Goal: Find specific page/section: Find specific page/section

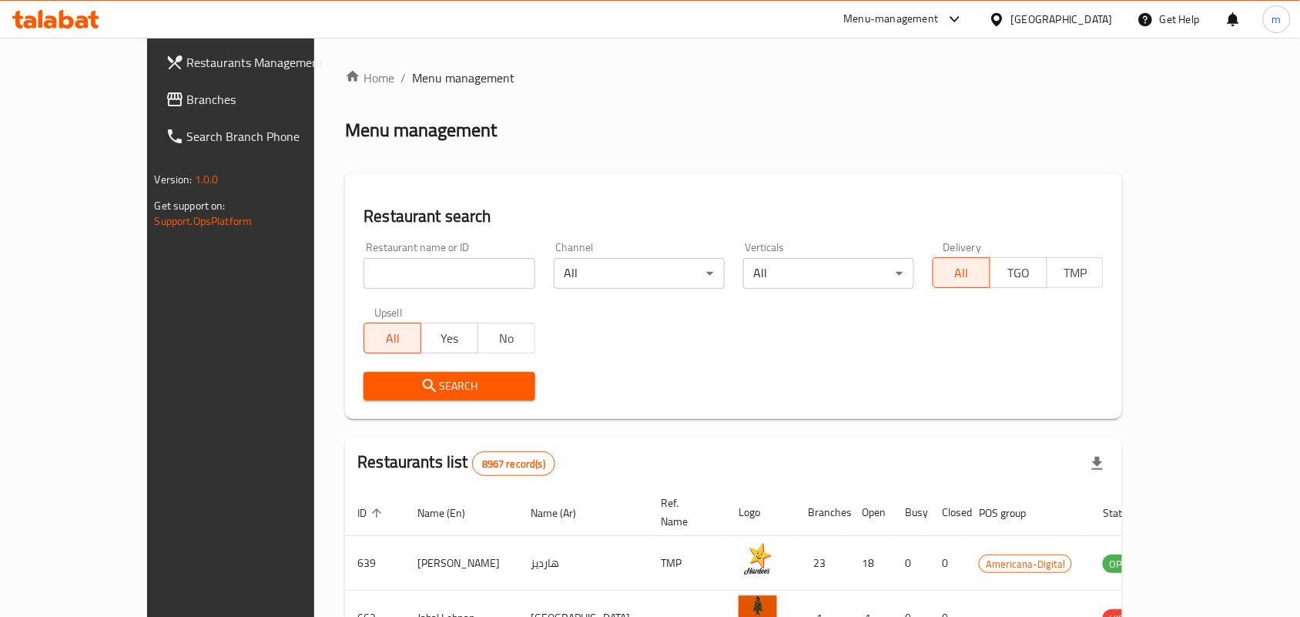
click at [1040, 22] on div "[GEOGRAPHIC_DATA]" at bounding box center [1062, 19] width 102 height 17
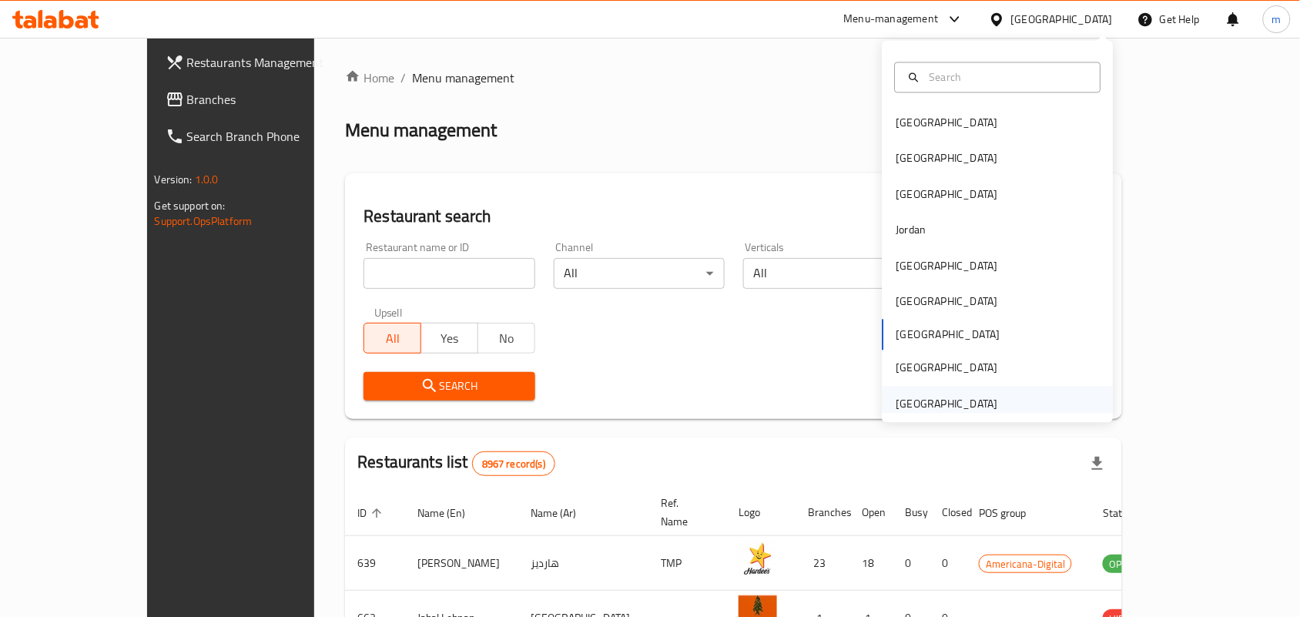
click at [933, 403] on div "United Arab Emirates" at bounding box center [947, 403] width 102 height 17
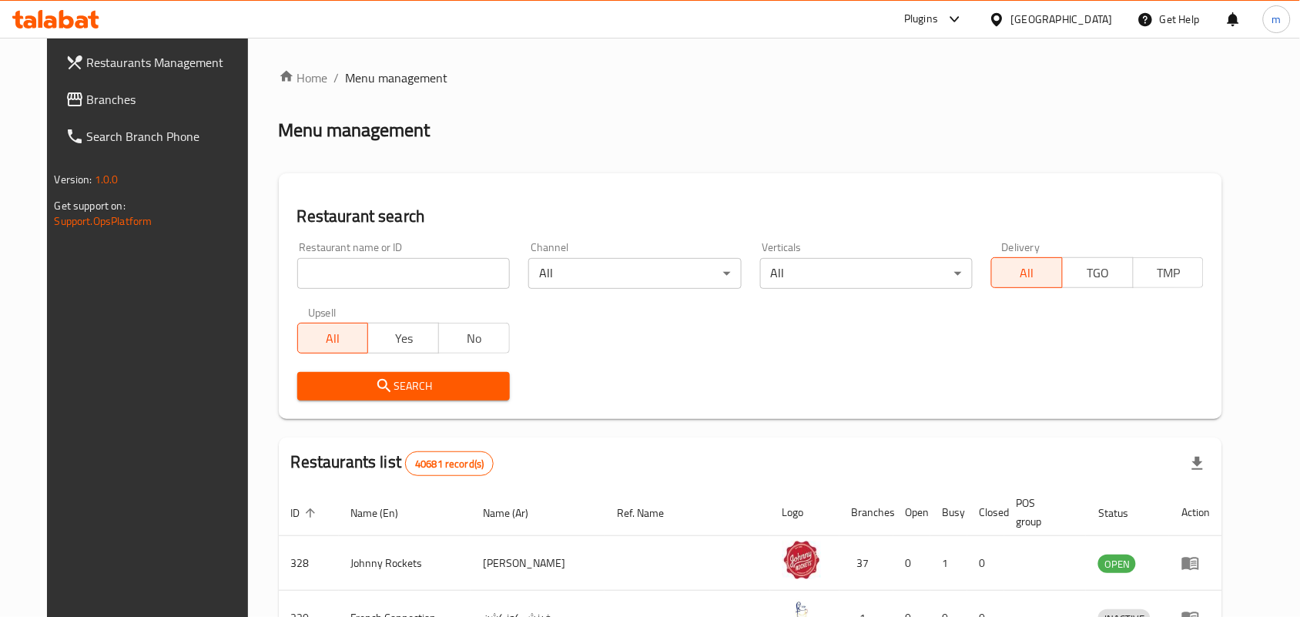
click at [87, 100] on span "Branches" at bounding box center [169, 99] width 165 height 18
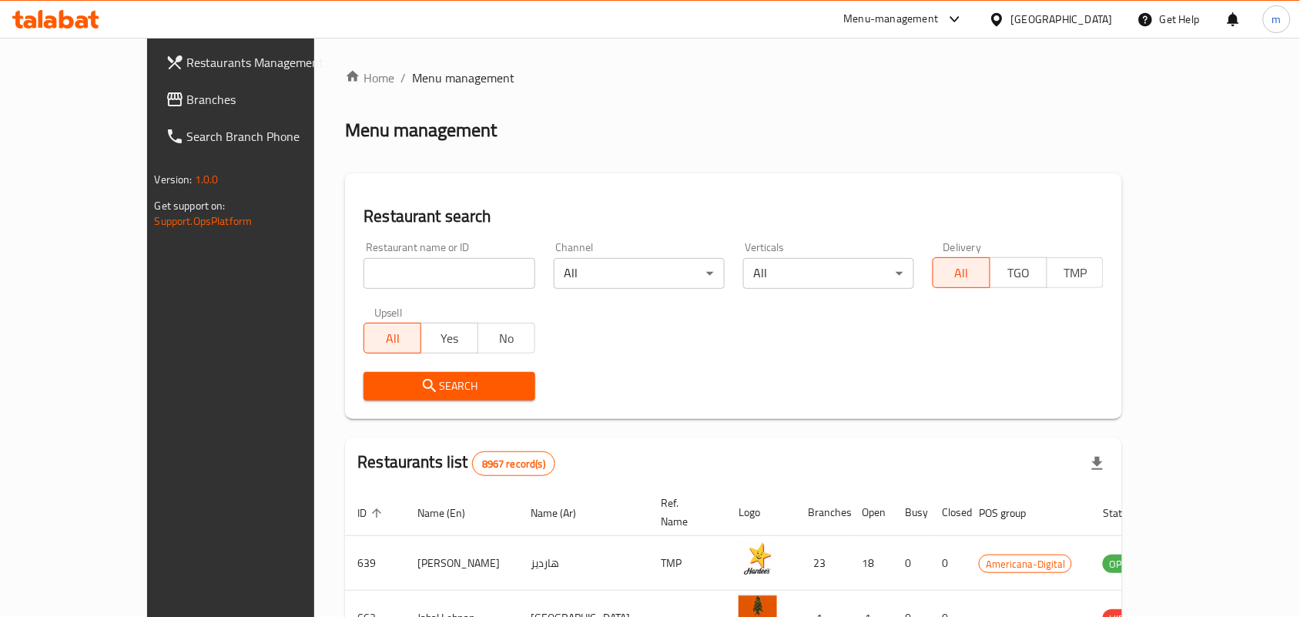
click at [1092, 12] on div "[GEOGRAPHIC_DATA]" at bounding box center [1062, 19] width 102 height 17
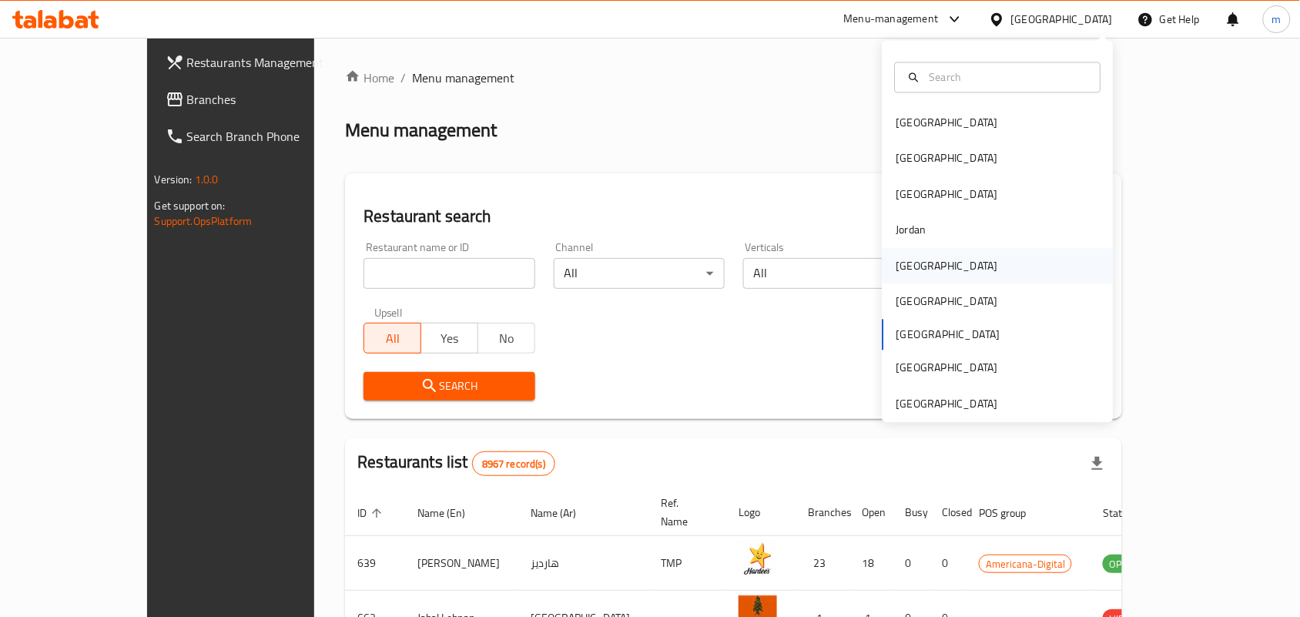
click at [913, 270] on div "[GEOGRAPHIC_DATA]" at bounding box center [947, 265] width 102 height 17
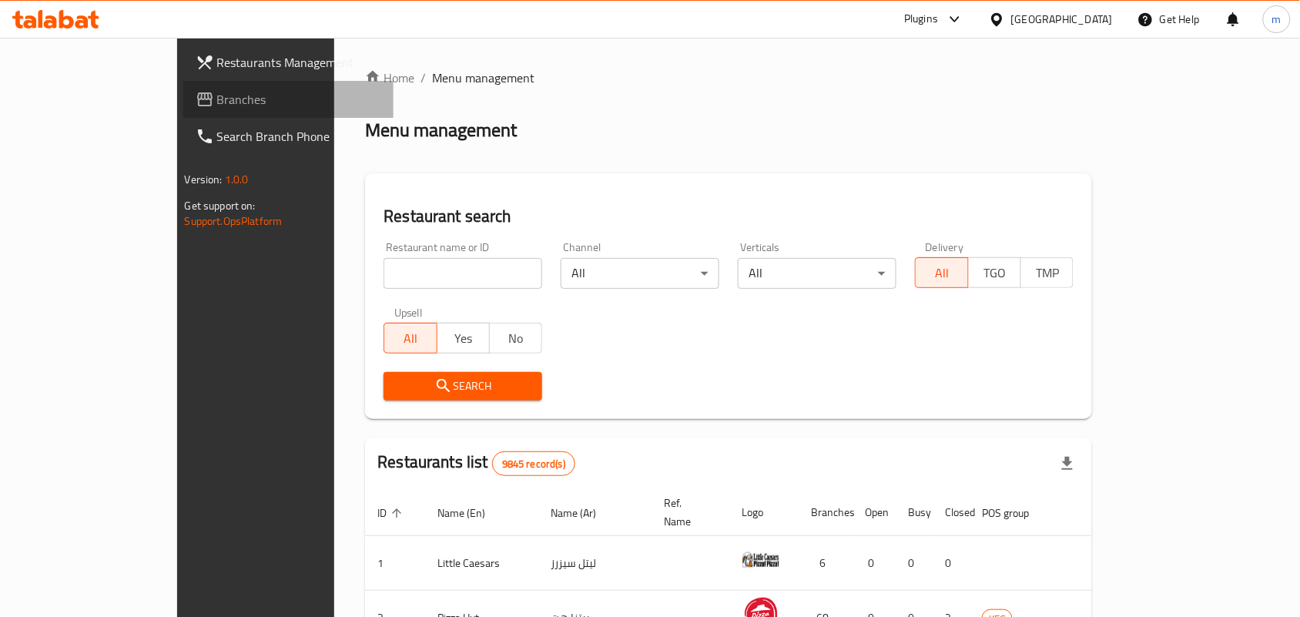
click at [217, 100] on span "Branches" at bounding box center [299, 99] width 165 height 18
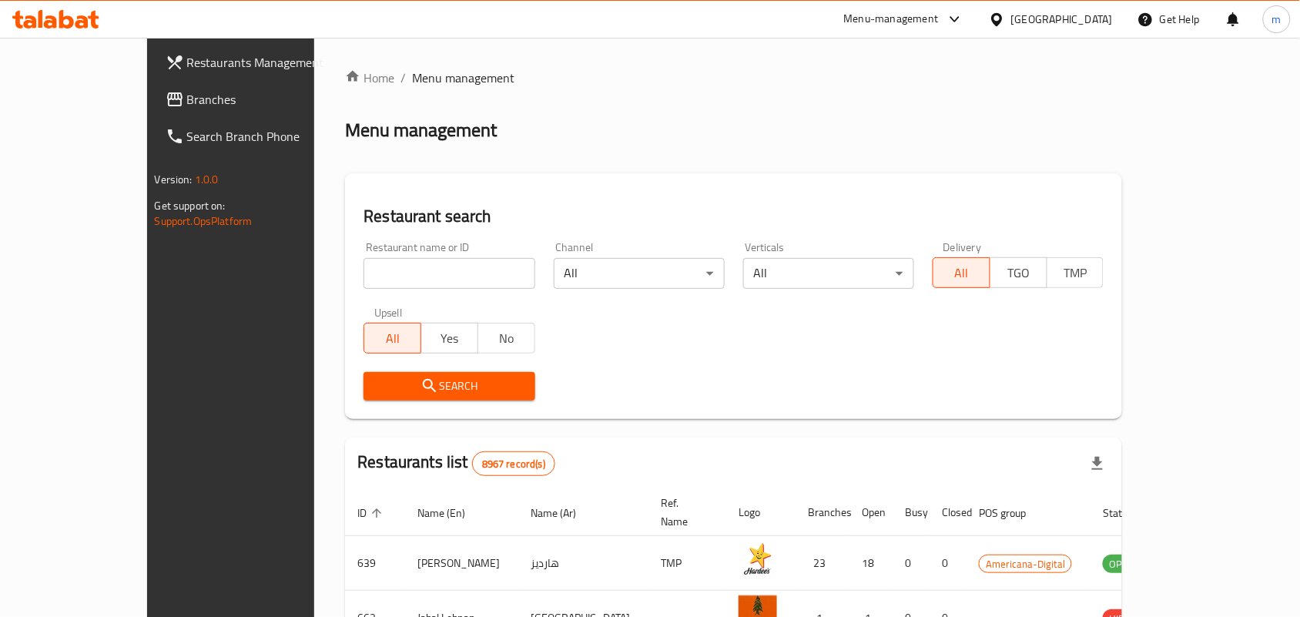
click at [1011, 17] on div at bounding box center [1000, 19] width 22 height 17
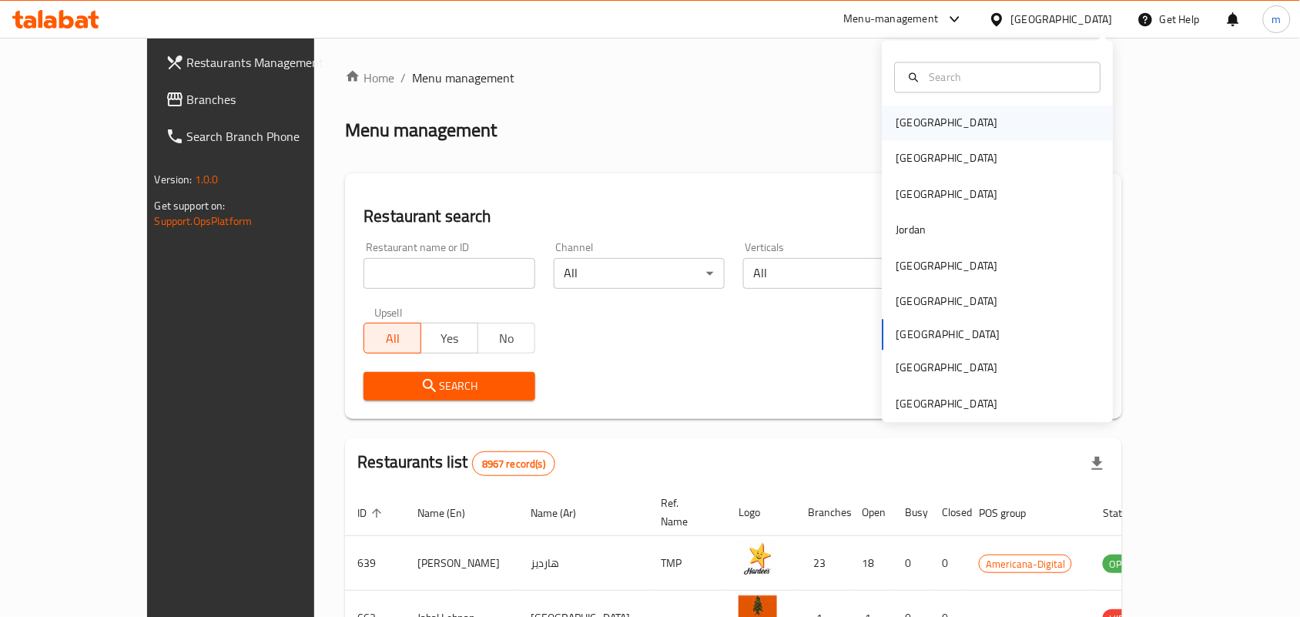
click at [907, 132] on div "Bahrain" at bounding box center [947, 123] width 102 height 17
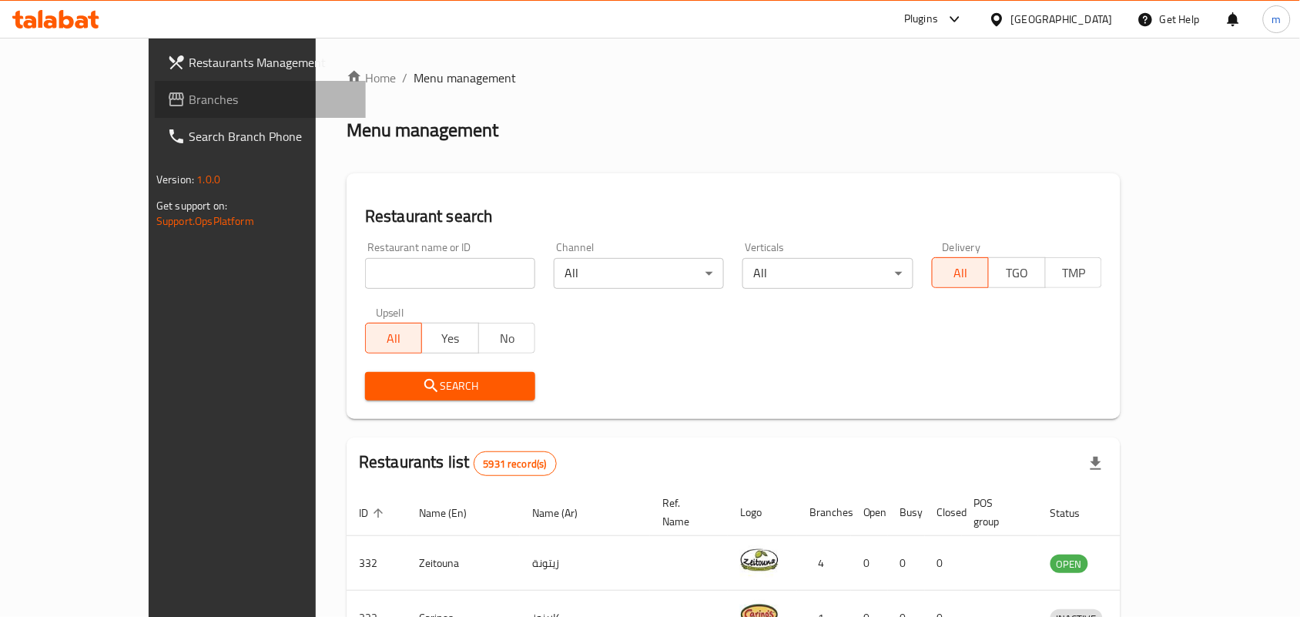
click at [189, 105] on span "Branches" at bounding box center [271, 99] width 165 height 18
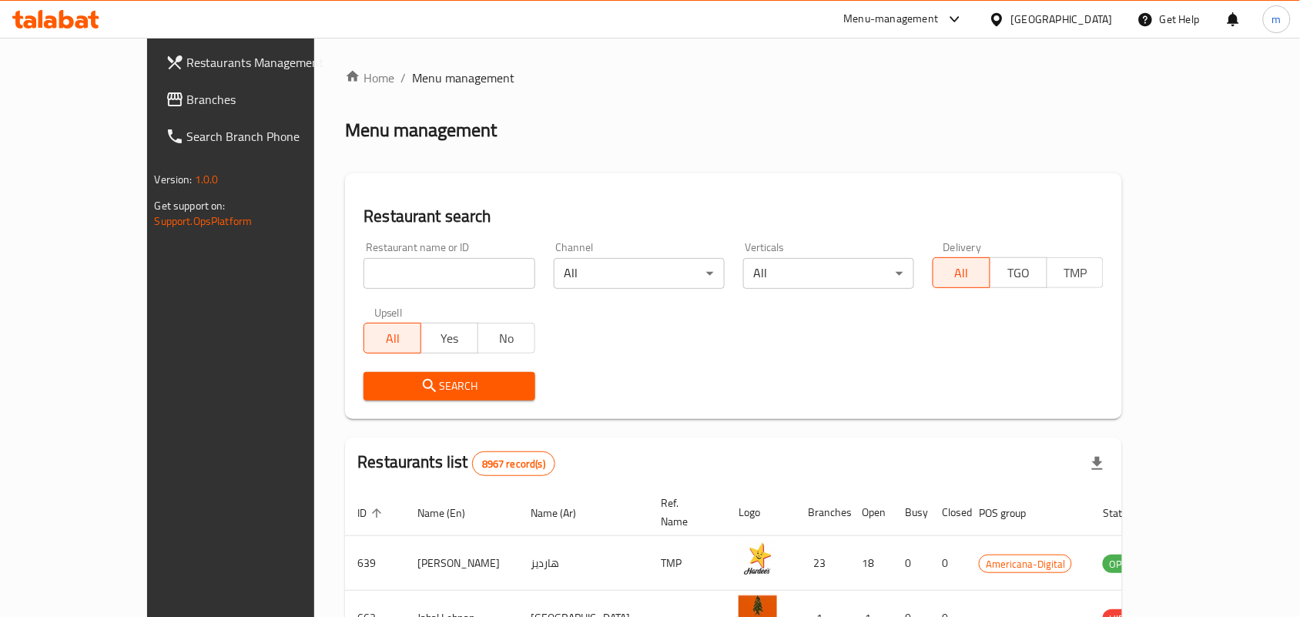
click at [1098, 20] on div "[GEOGRAPHIC_DATA]" at bounding box center [1062, 19] width 102 height 17
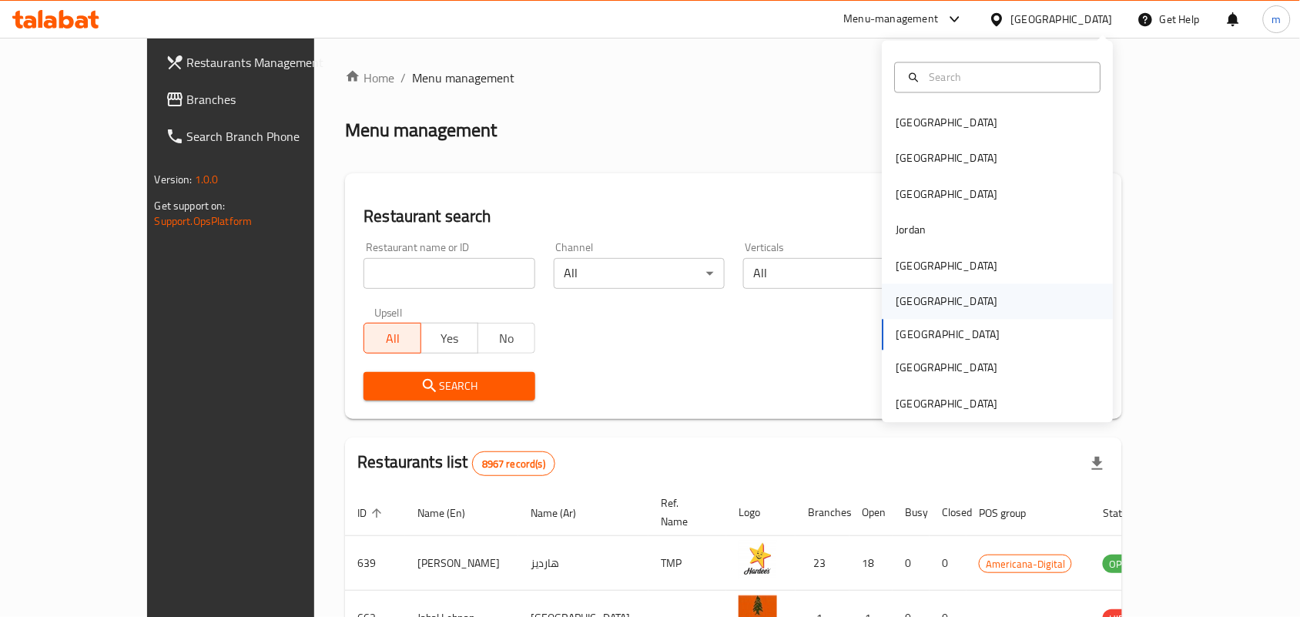
click at [903, 297] on div "[GEOGRAPHIC_DATA]" at bounding box center [947, 301] width 102 height 17
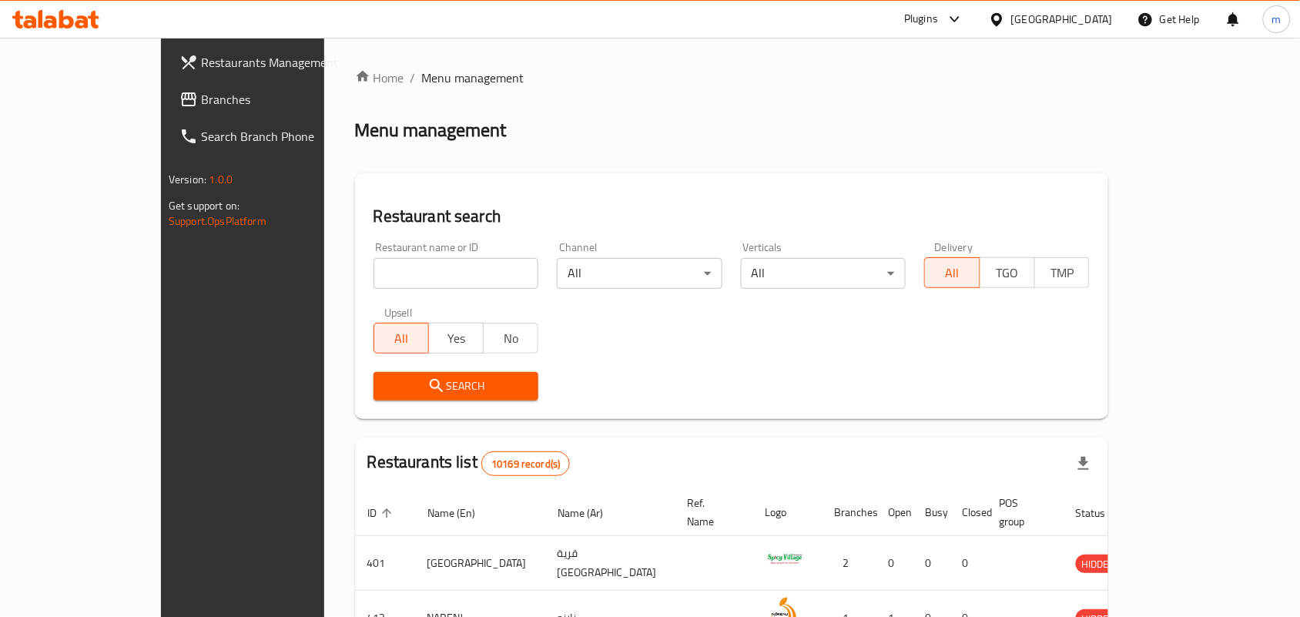
click at [201, 102] on span "Branches" at bounding box center [283, 99] width 165 height 18
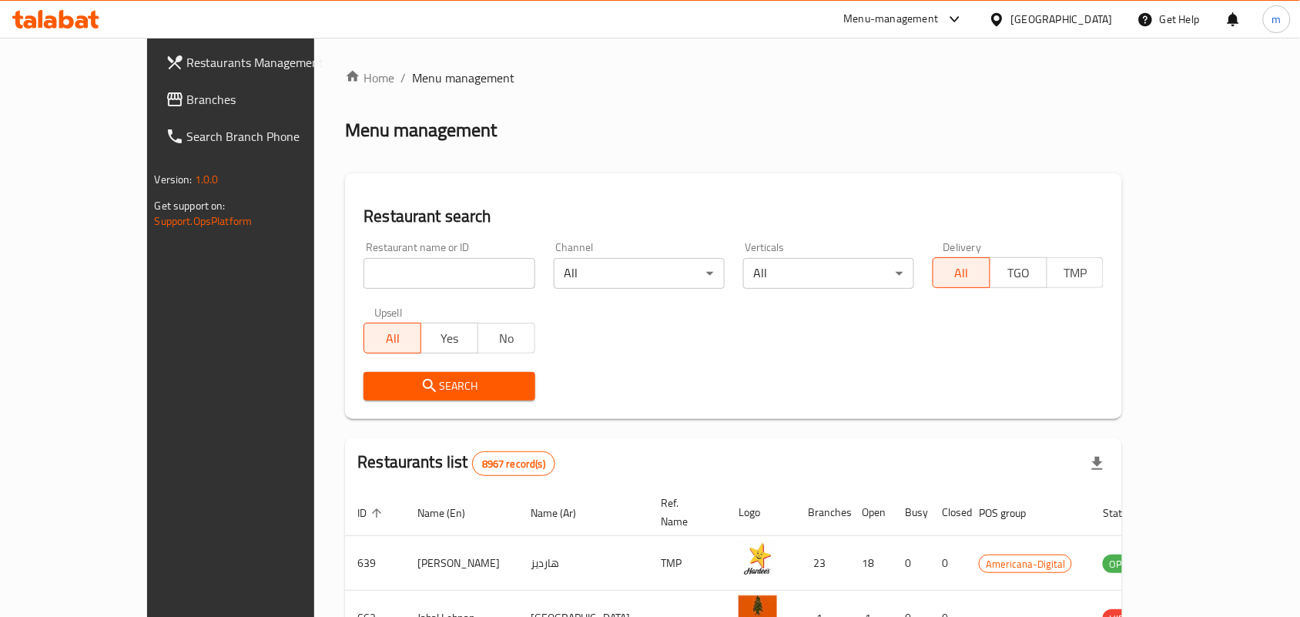
click at [153, 85] on link "Branches" at bounding box center [258, 99] width 211 height 37
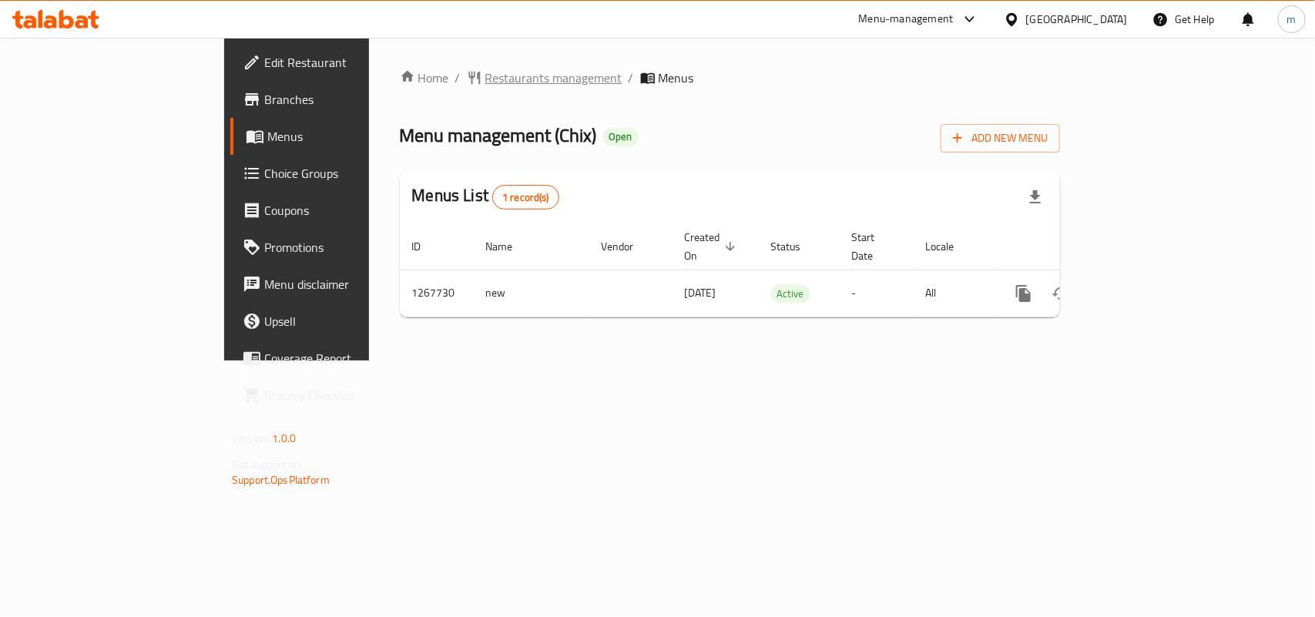
click at [485, 75] on span "Restaurants management" at bounding box center [553, 78] width 137 height 18
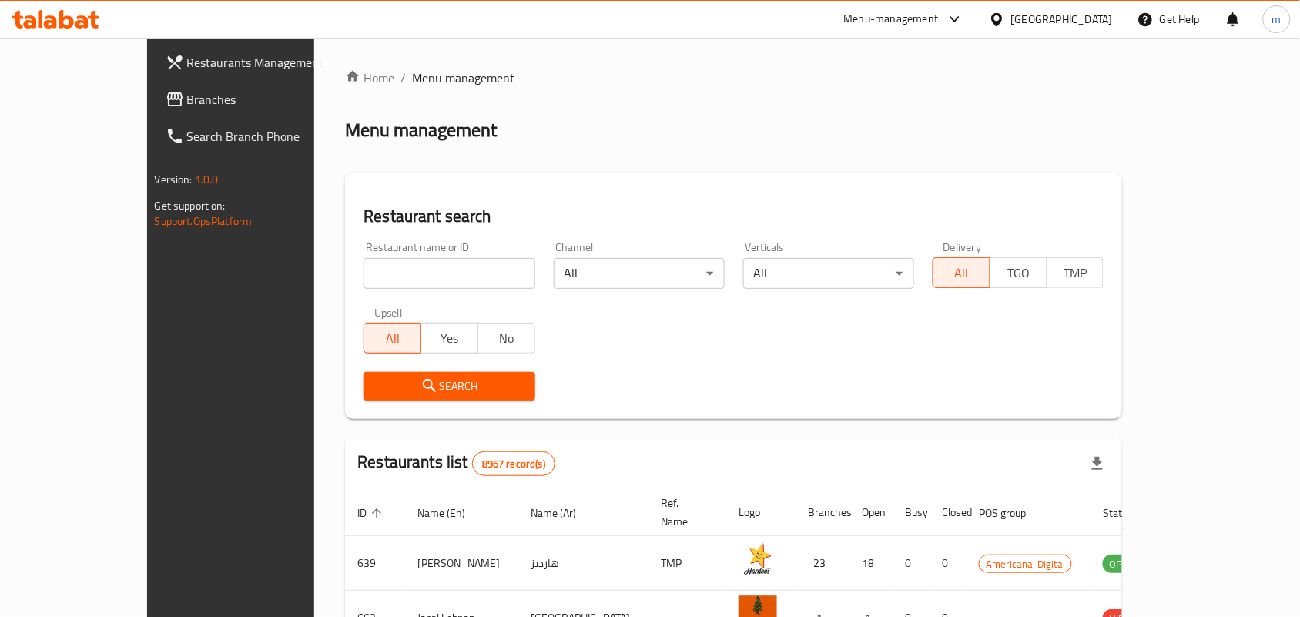
click at [370, 286] on input "search" at bounding box center [449, 273] width 171 height 31
paste input "687772"
type input "687772"
click button "Search" at bounding box center [449, 386] width 171 height 28
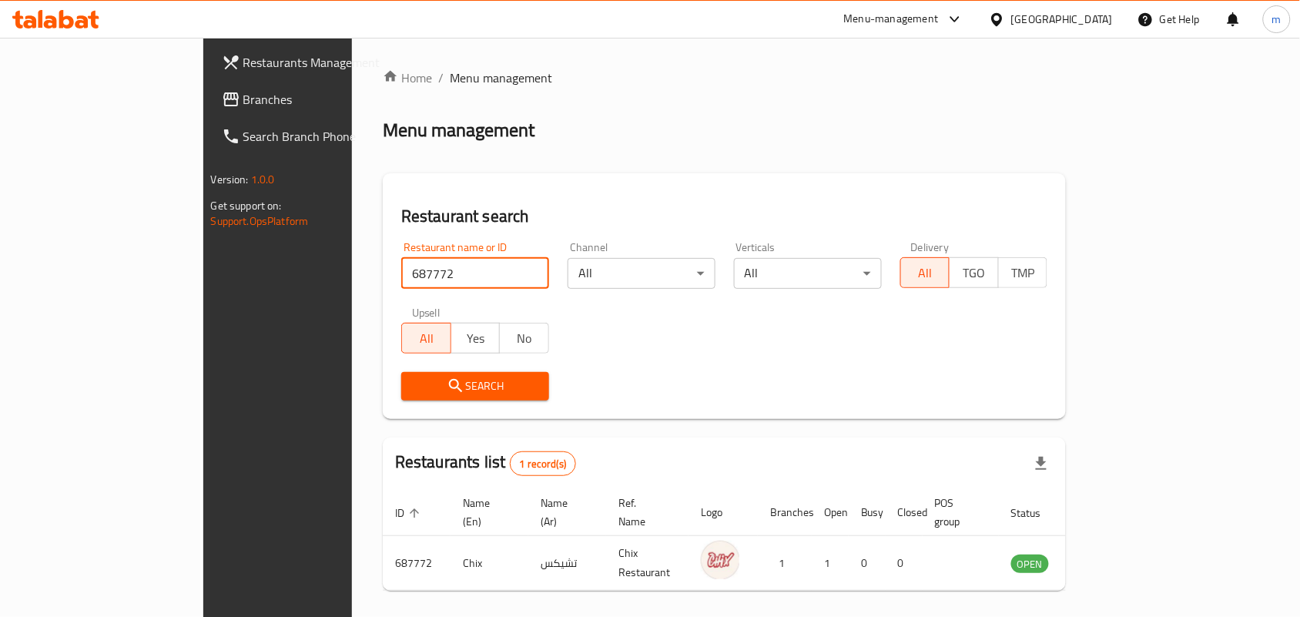
click at [243, 100] on span "Branches" at bounding box center [325, 99] width 165 height 18
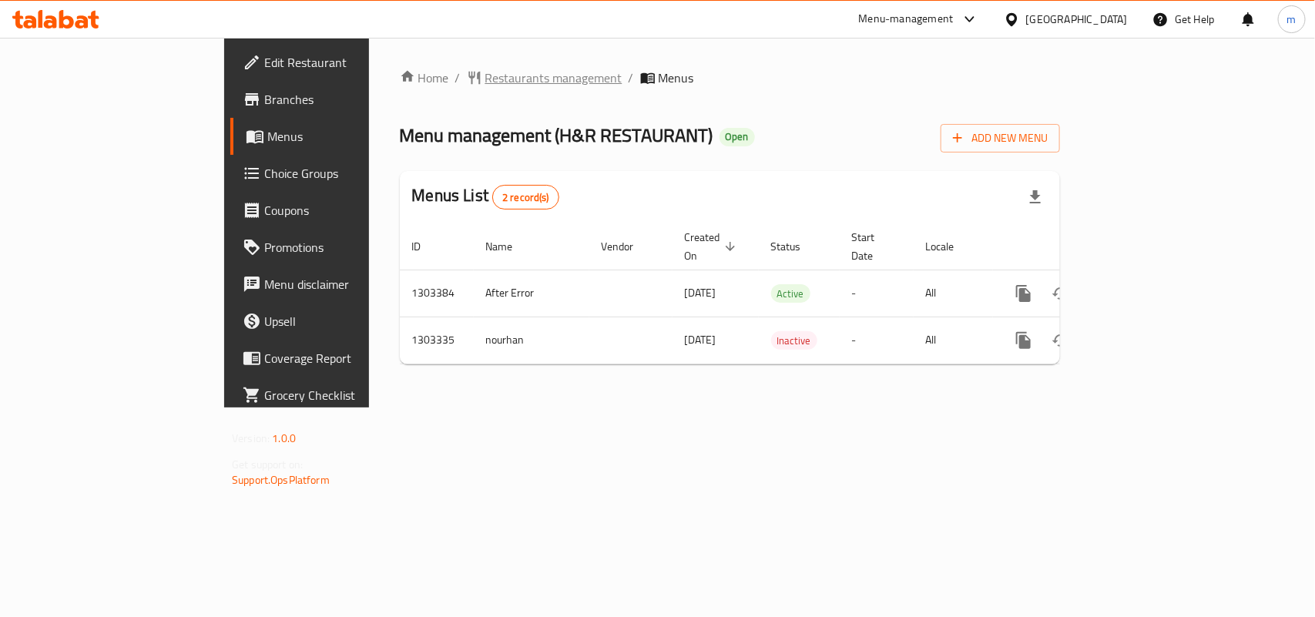
click at [485, 73] on span "Restaurants management" at bounding box center [553, 78] width 137 height 18
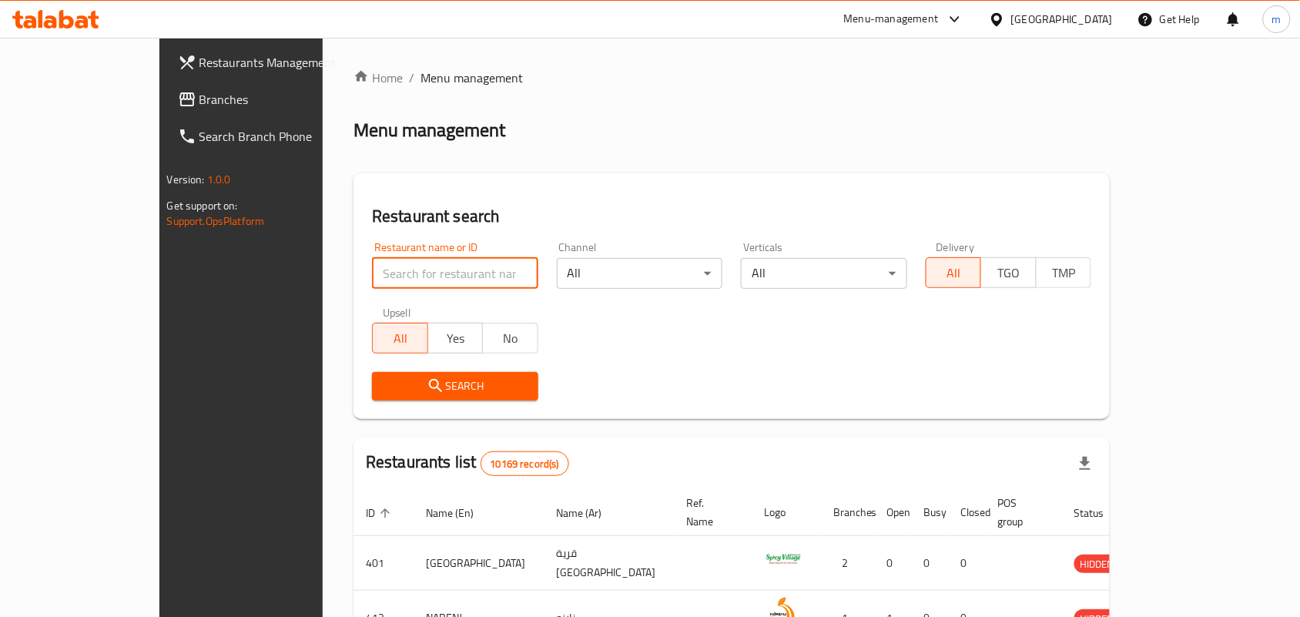
click at [398, 267] on input "search" at bounding box center [455, 273] width 166 height 31
paste input "702697"
type input "702697"
click button "Search" at bounding box center [455, 386] width 166 height 28
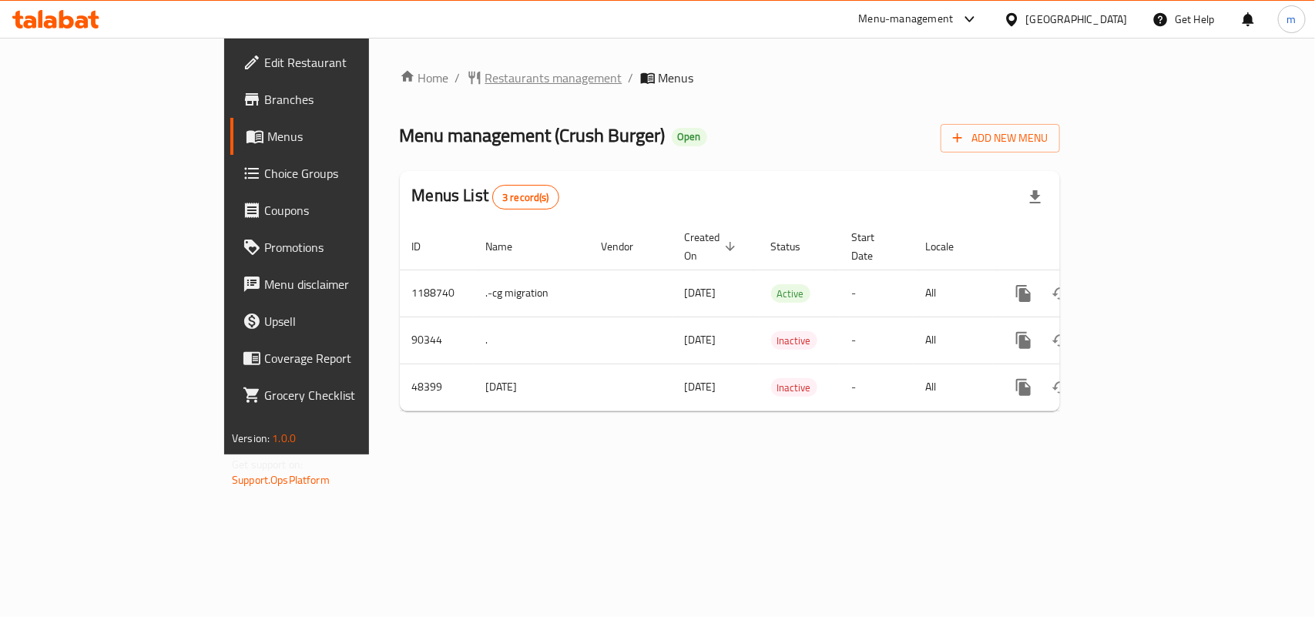
click at [485, 82] on span "Restaurants management" at bounding box center [553, 78] width 137 height 18
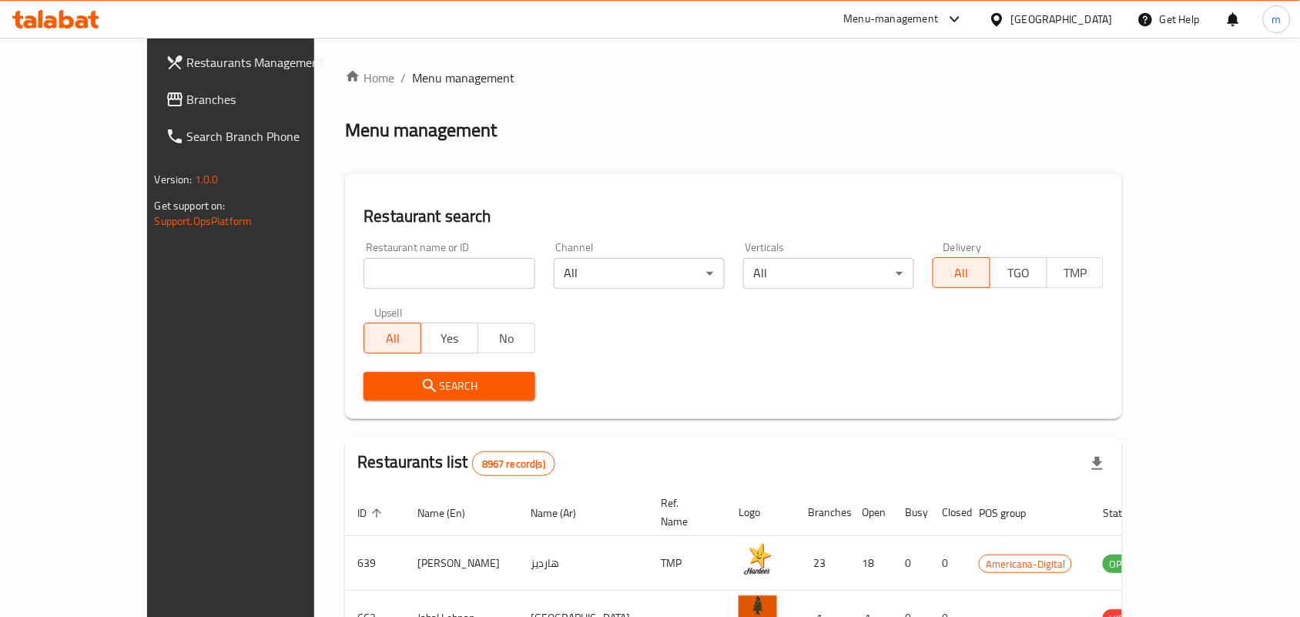
click at [376, 274] on input "search" at bounding box center [449, 273] width 171 height 31
paste input "24423"
type input "24423"
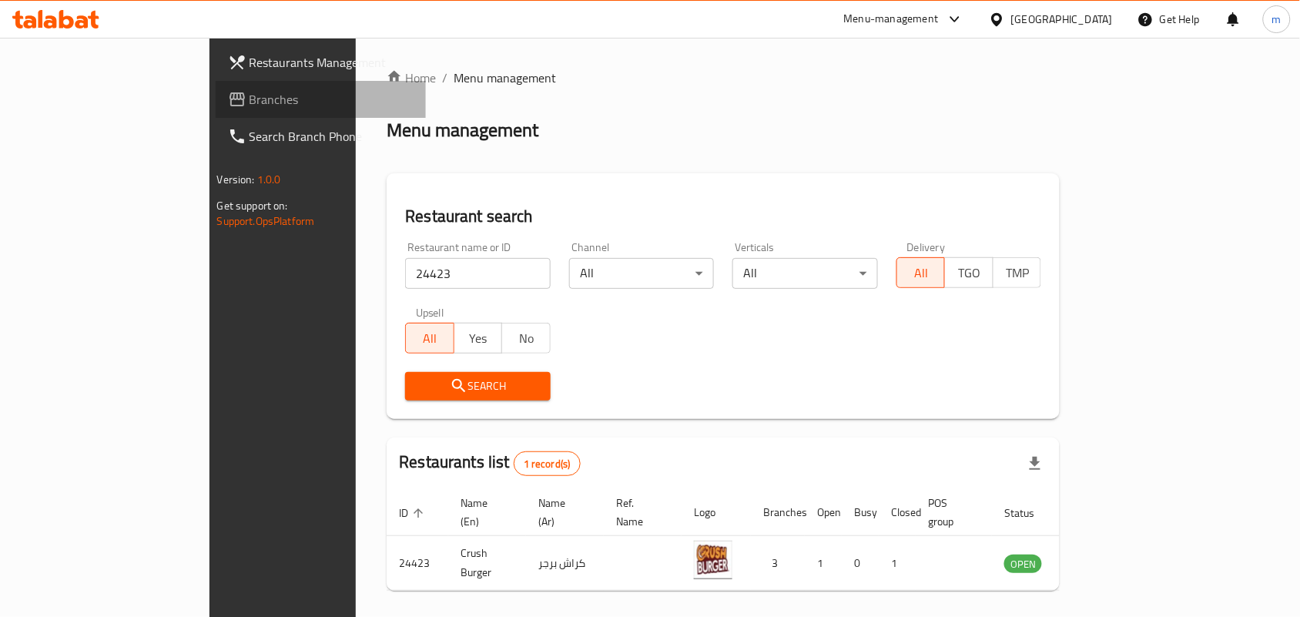
click at [250, 97] on span "Branches" at bounding box center [332, 99] width 165 height 18
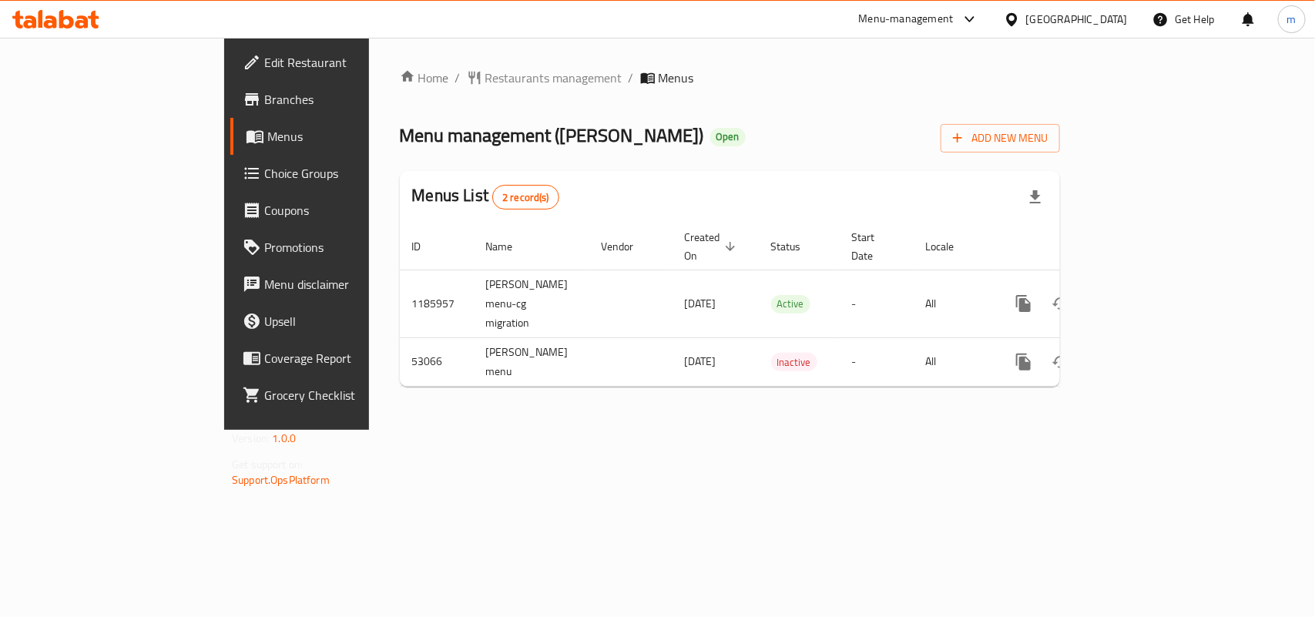
click at [441, 60] on div "Home / Restaurants management / Menus Menu management ( Jena Bakery ) Open Add …" at bounding box center [730, 234] width 722 height 392
click at [485, 73] on span "Restaurants management" at bounding box center [553, 78] width 137 height 18
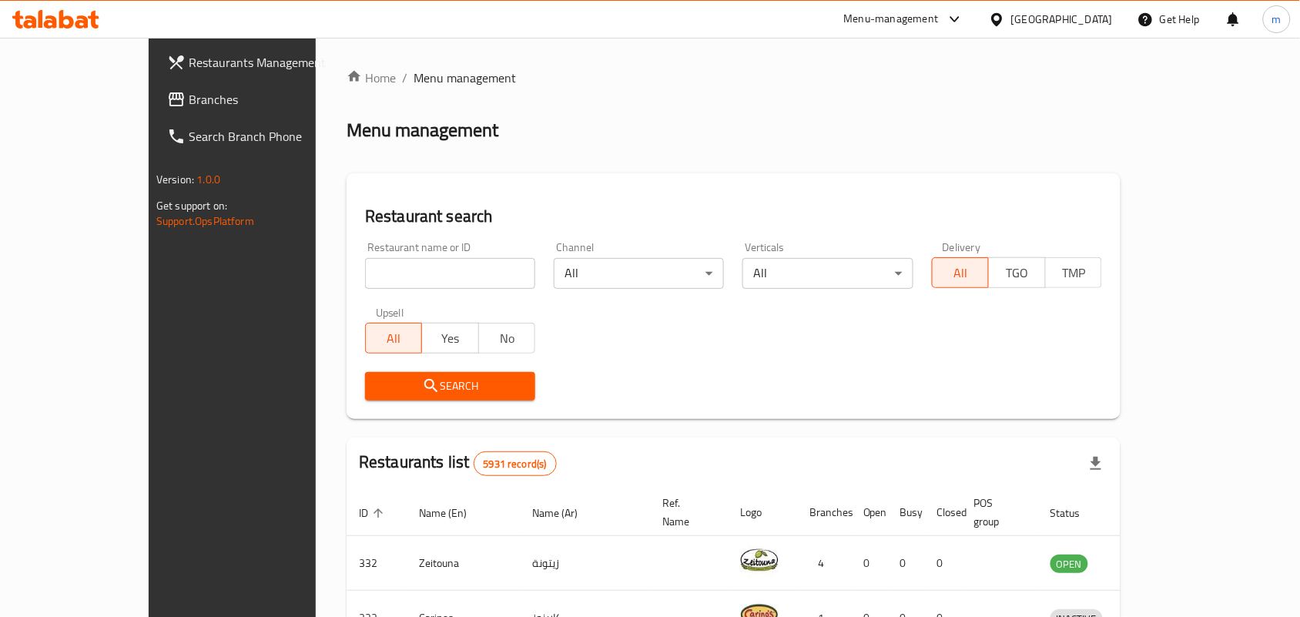
click at [389, 277] on input "search" at bounding box center [450, 273] width 170 height 31
paste input "26322"
type input "26322"
click at [422, 383] on icon "submit" at bounding box center [431, 386] width 18 height 18
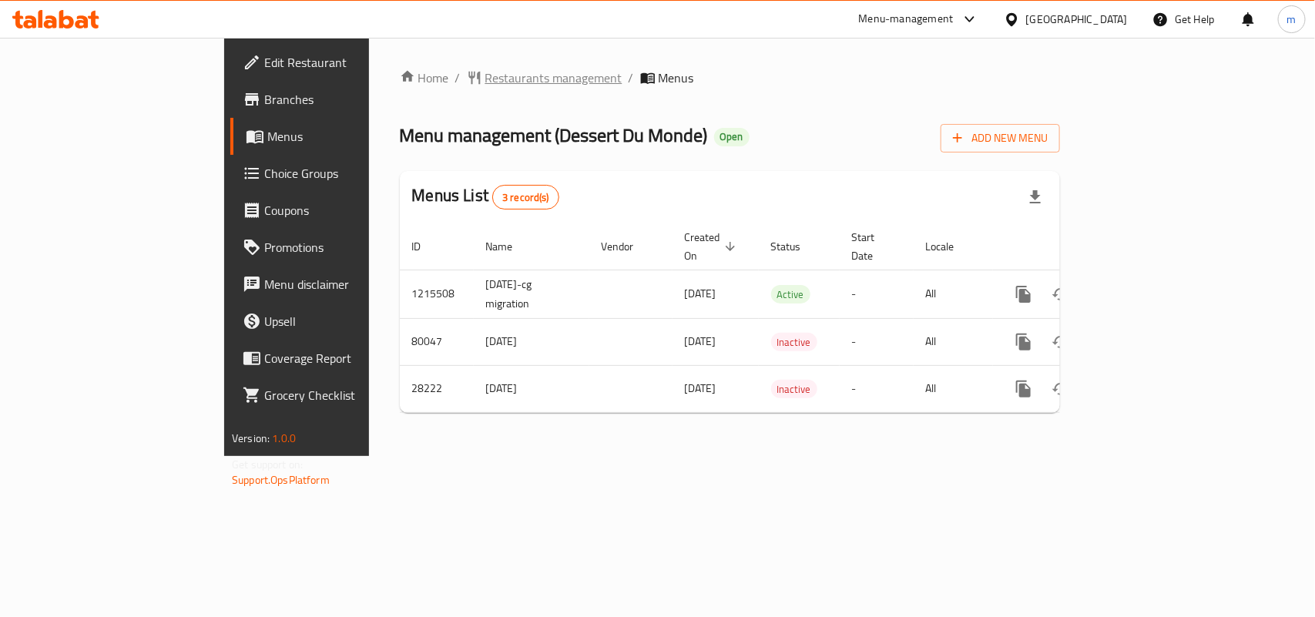
click at [485, 69] on span "Restaurants management" at bounding box center [553, 78] width 137 height 18
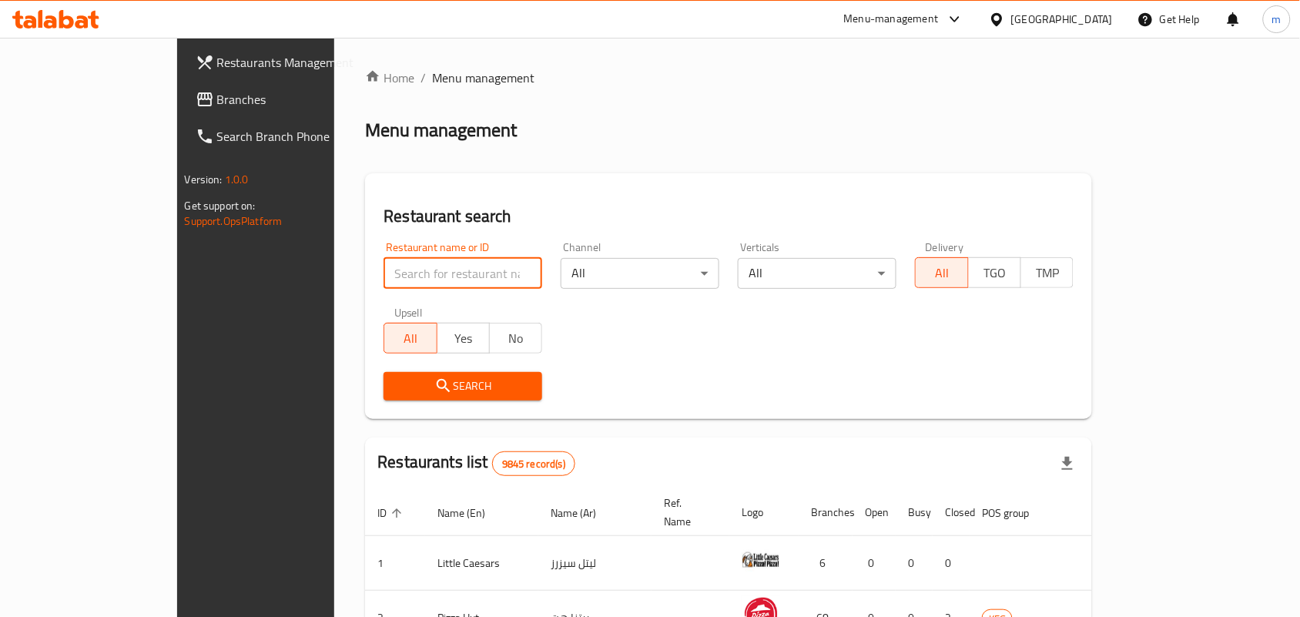
click at [384, 286] on input "search" at bounding box center [463, 273] width 159 height 31
paste input "14744"
type input "14744"
click button "Search" at bounding box center [463, 386] width 159 height 28
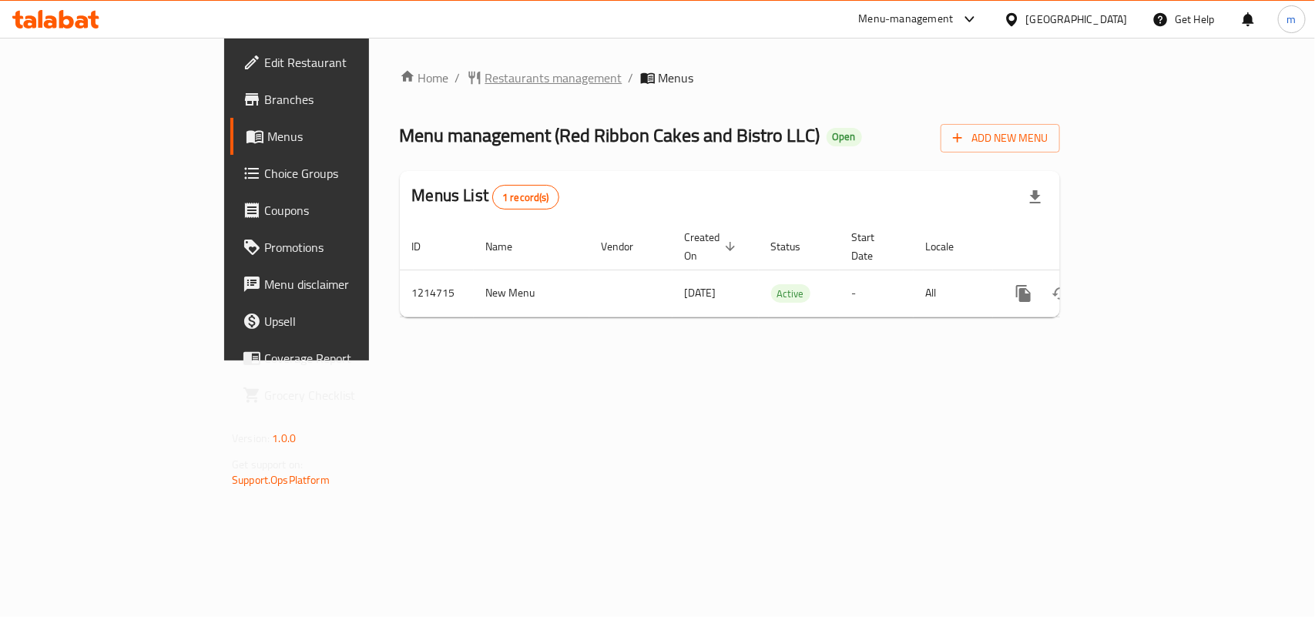
click at [485, 79] on span "Restaurants management" at bounding box center [553, 78] width 137 height 18
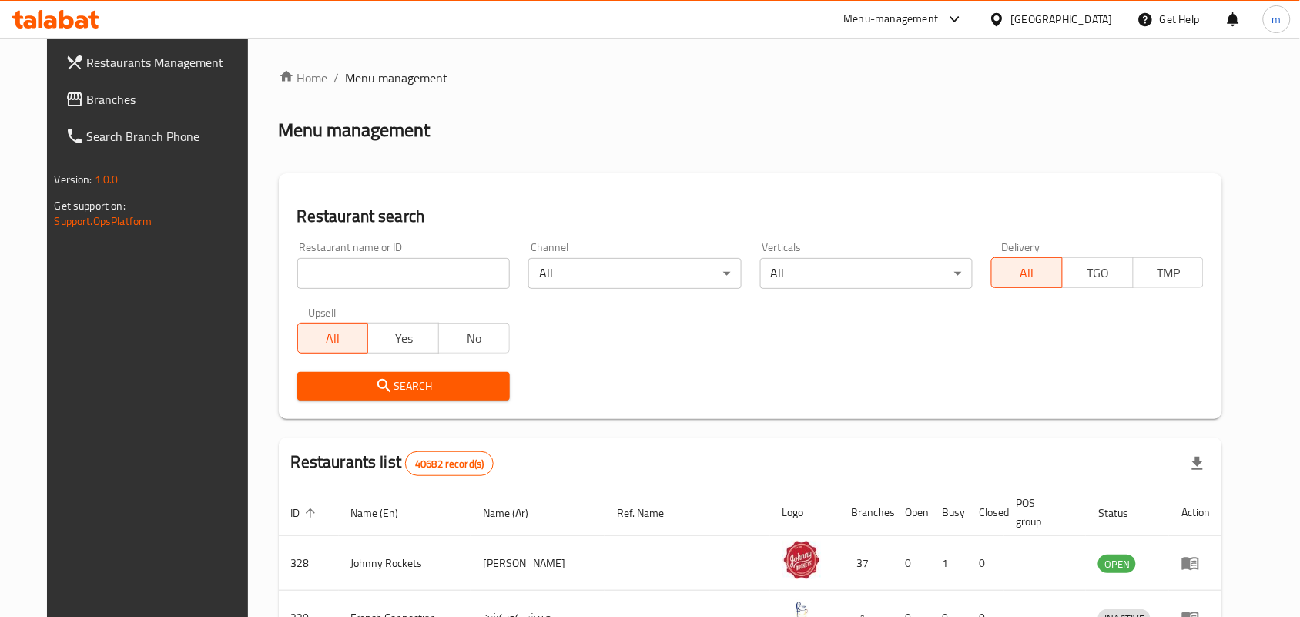
click at [440, 273] on input "search" at bounding box center [403, 273] width 213 height 31
paste input "672234"
type input "672234"
click button "Search" at bounding box center [403, 386] width 213 height 28
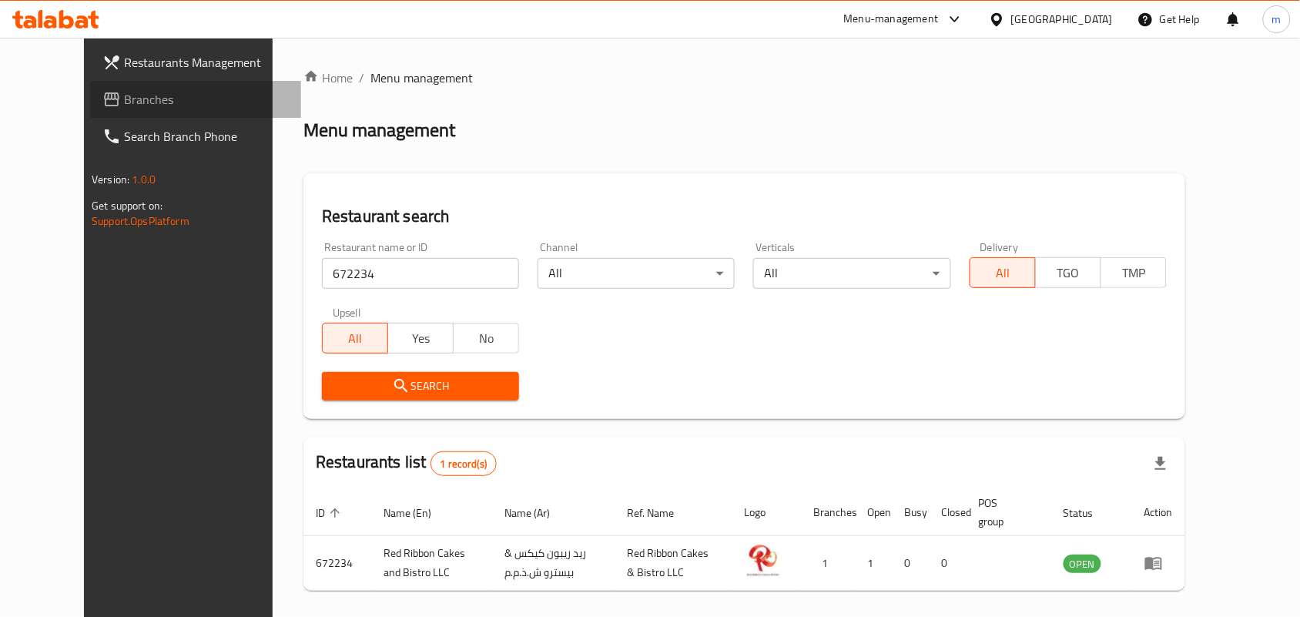
click at [124, 91] on span "Branches" at bounding box center [206, 99] width 165 height 18
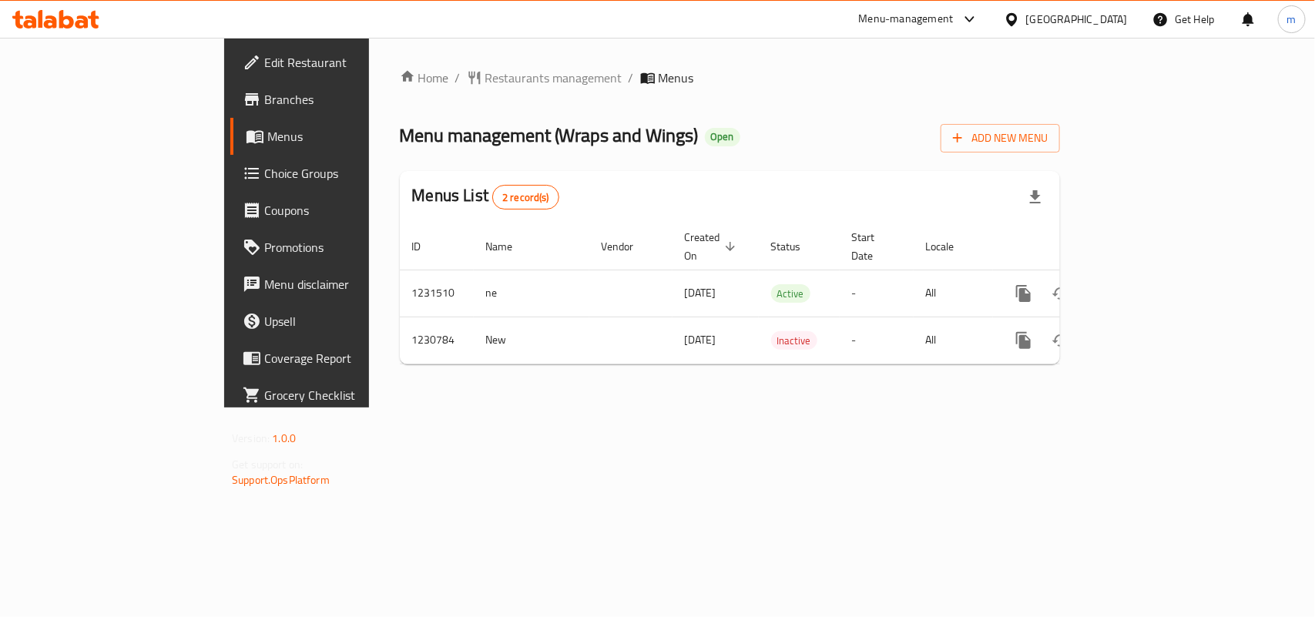
click at [410, 64] on div "Home / Restaurants management / Menus Menu management ( Wraps and Wings ) Open …" at bounding box center [730, 223] width 722 height 370
click at [485, 81] on span "Restaurants management" at bounding box center [553, 78] width 137 height 18
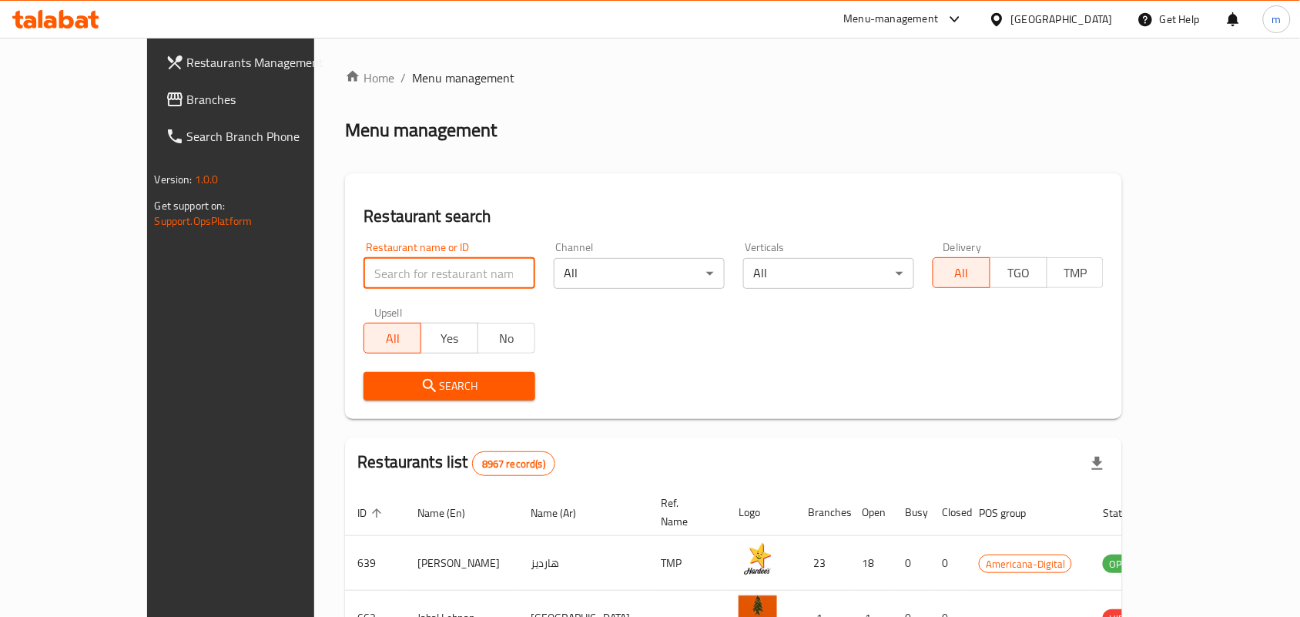
click at [393, 273] on input "search" at bounding box center [449, 273] width 171 height 31
paste input "677246"
type input "677246"
click button "Search" at bounding box center [449, 386] width 171 height 28
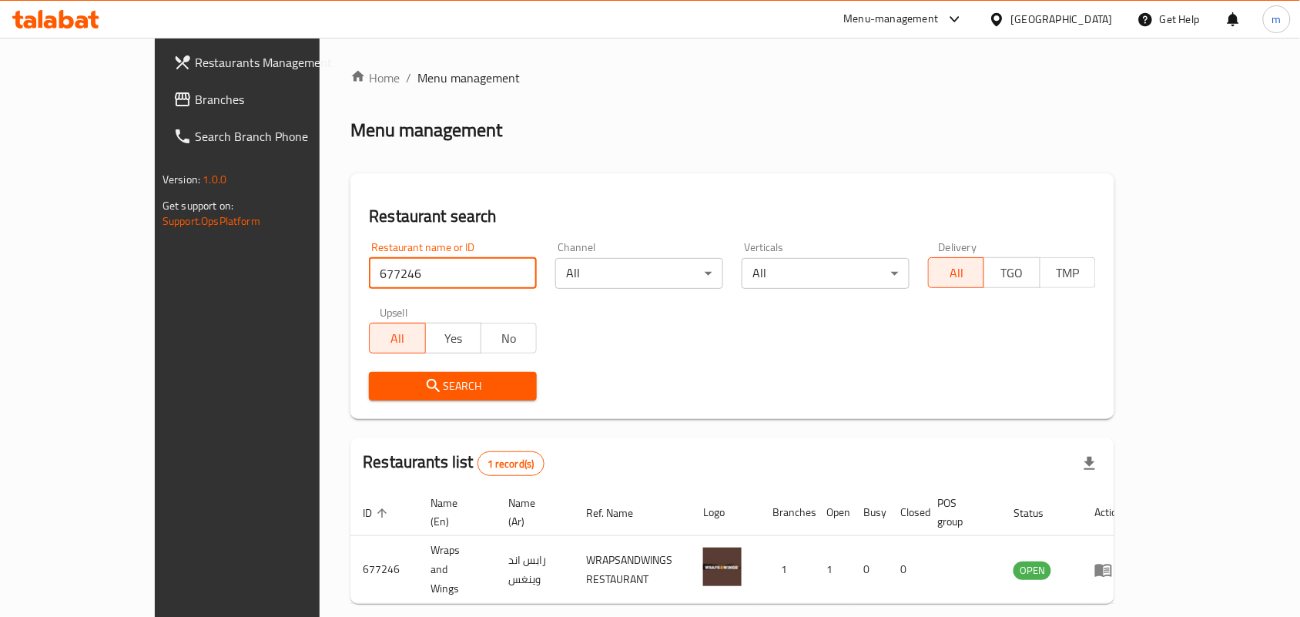
click at [195, 97] on span "Branches" at bounding box center [277, 99] width 165 height 18
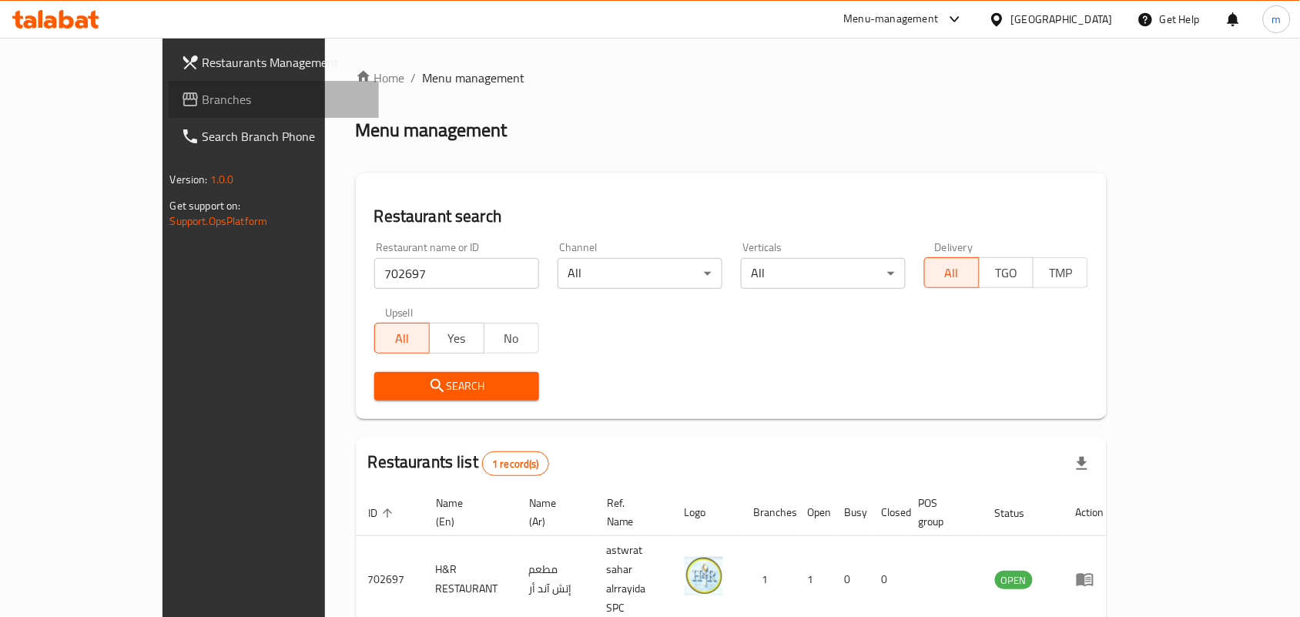
click at [203, 95] on span "Branches" at bounding box center [285, 99] width 165 height 18
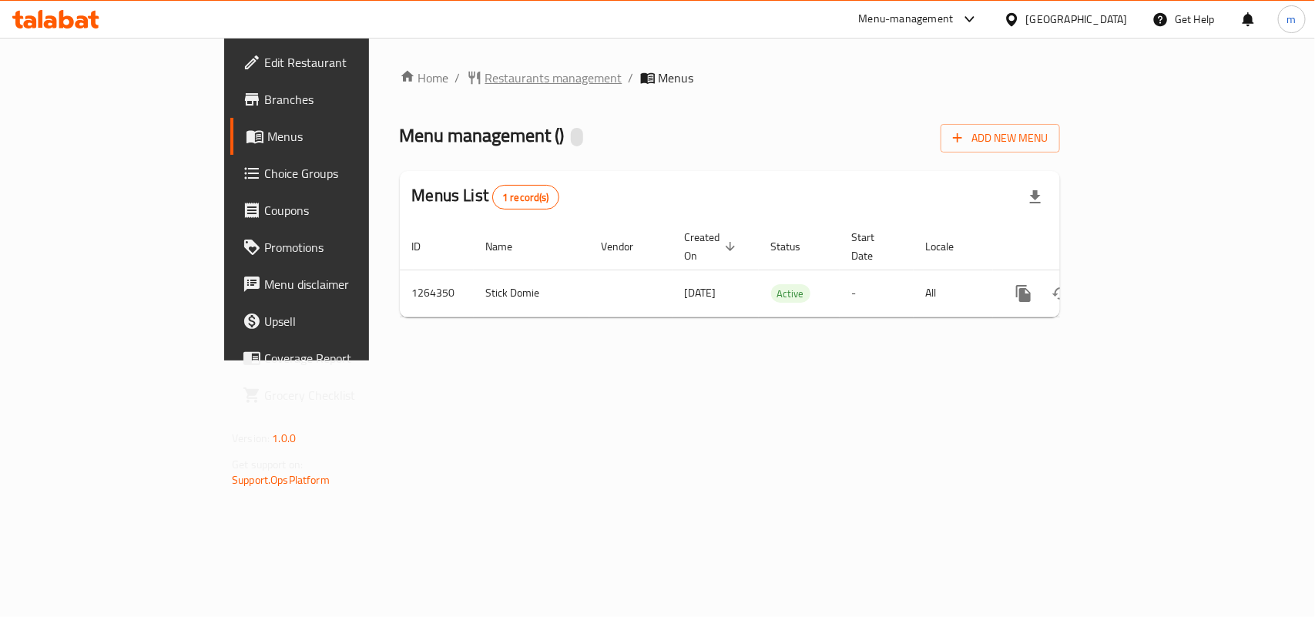
click at [485, 70] on span "Restaurants management" at bounding box center [553, 78] width 137 height 18
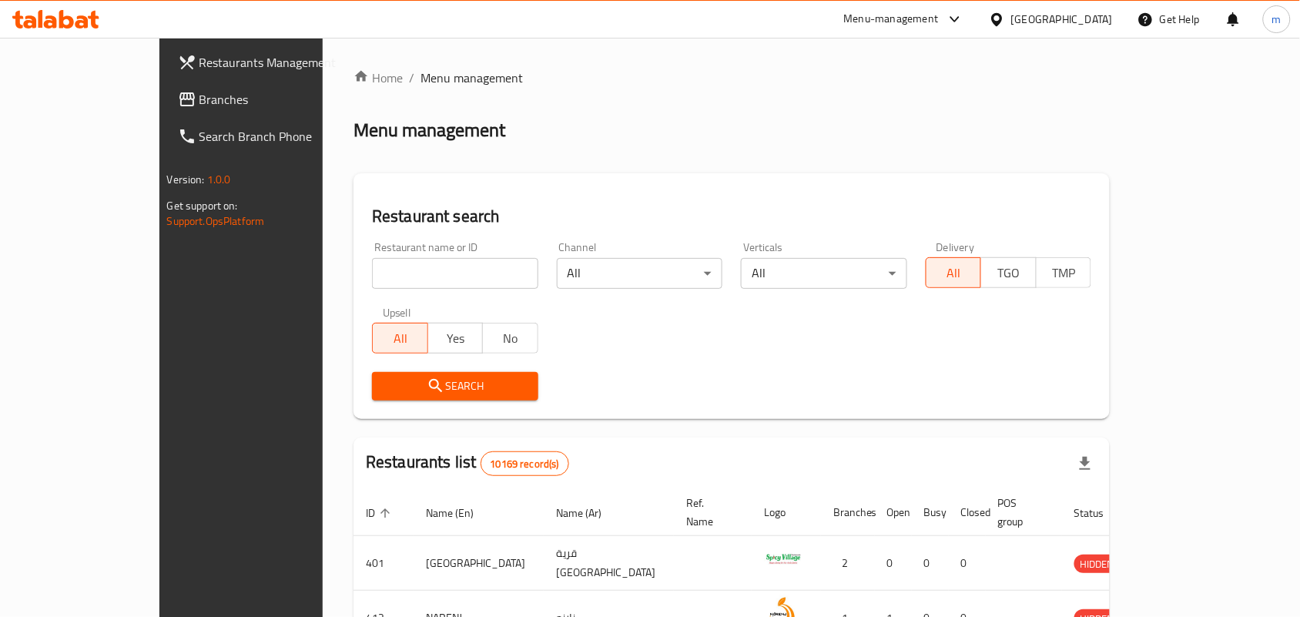
click at [372, 263] on input "search" at bounding box center [455, 273] width 166 height 31
paste input "686324"
type input "686324"
click button "Search" at bounding box center [455, 386] width 166 height 28
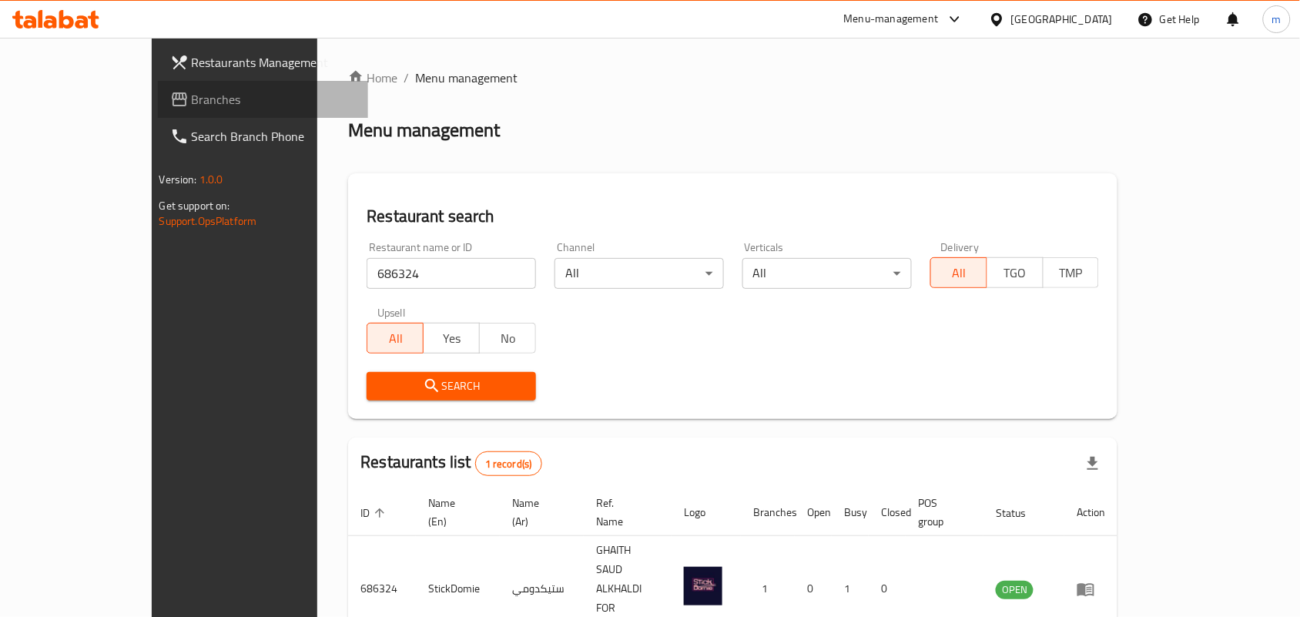
click at [192, 104] on span "Branches" at bounding box center [274, 99] width 165 height 18
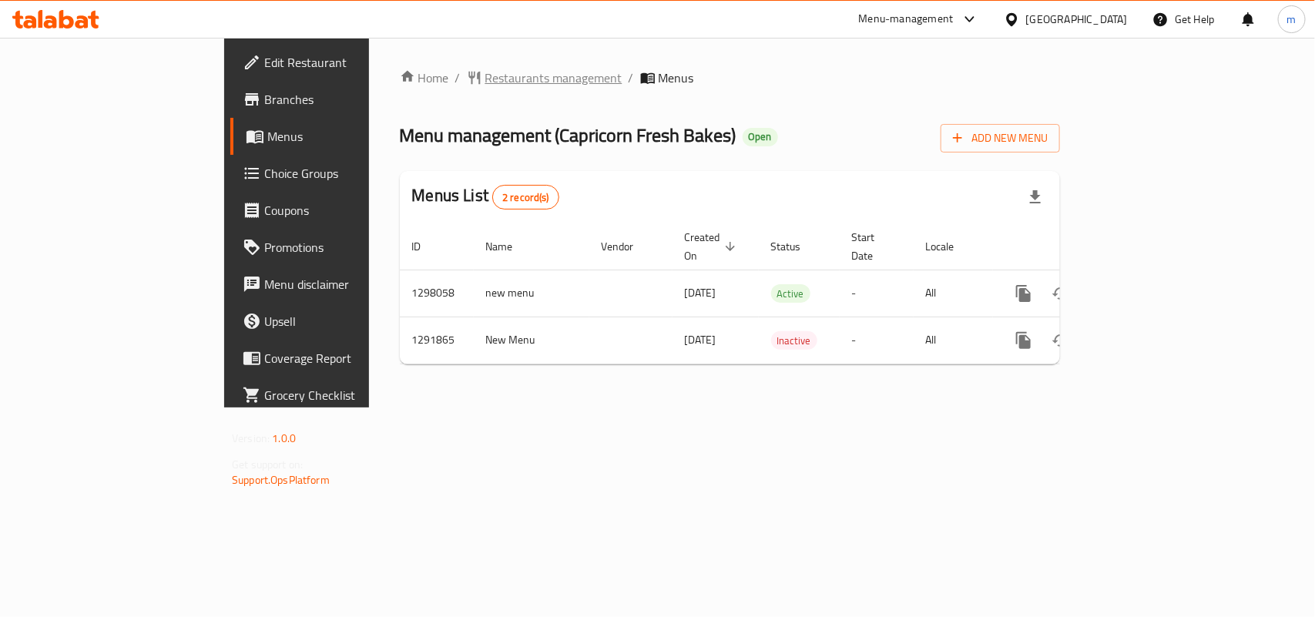
click at [485, 71] on span "Restaurants management" at bounding box center [553, 78] width 137 height 18
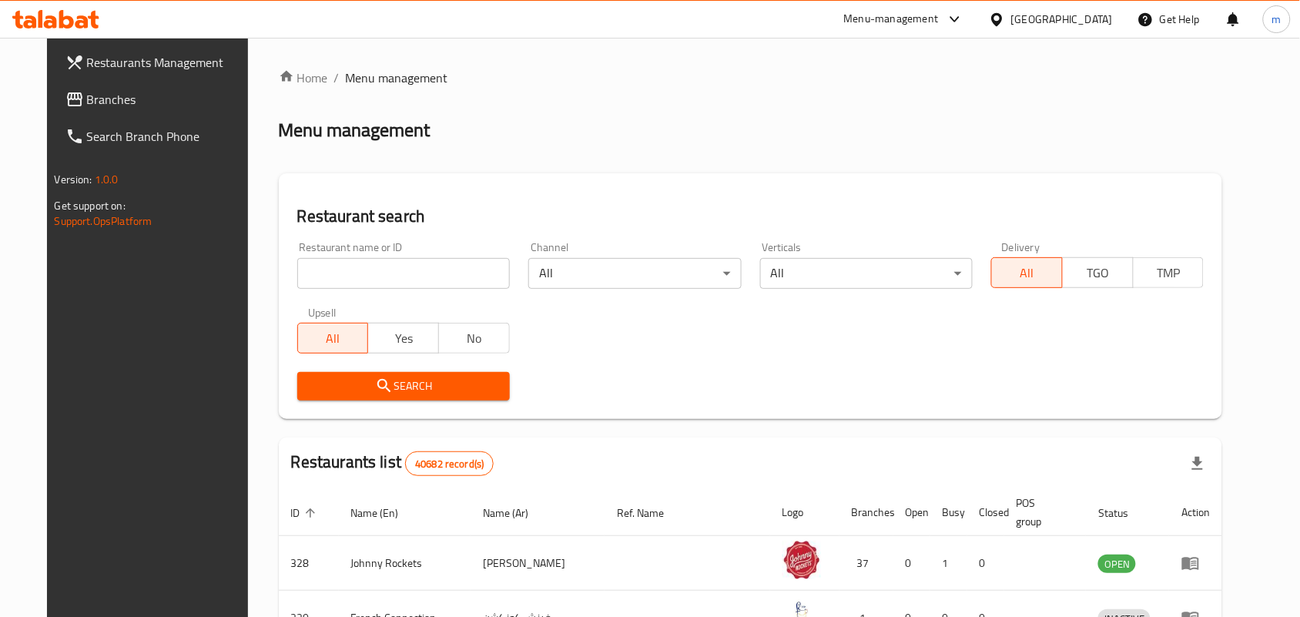
click at [367, 270] on input "search" at bounding box center [403, 273] width 213 height 31
paste input "698362"
type input "698362"
click button "Search" at bounding box center [403, 386] width 213 height 28
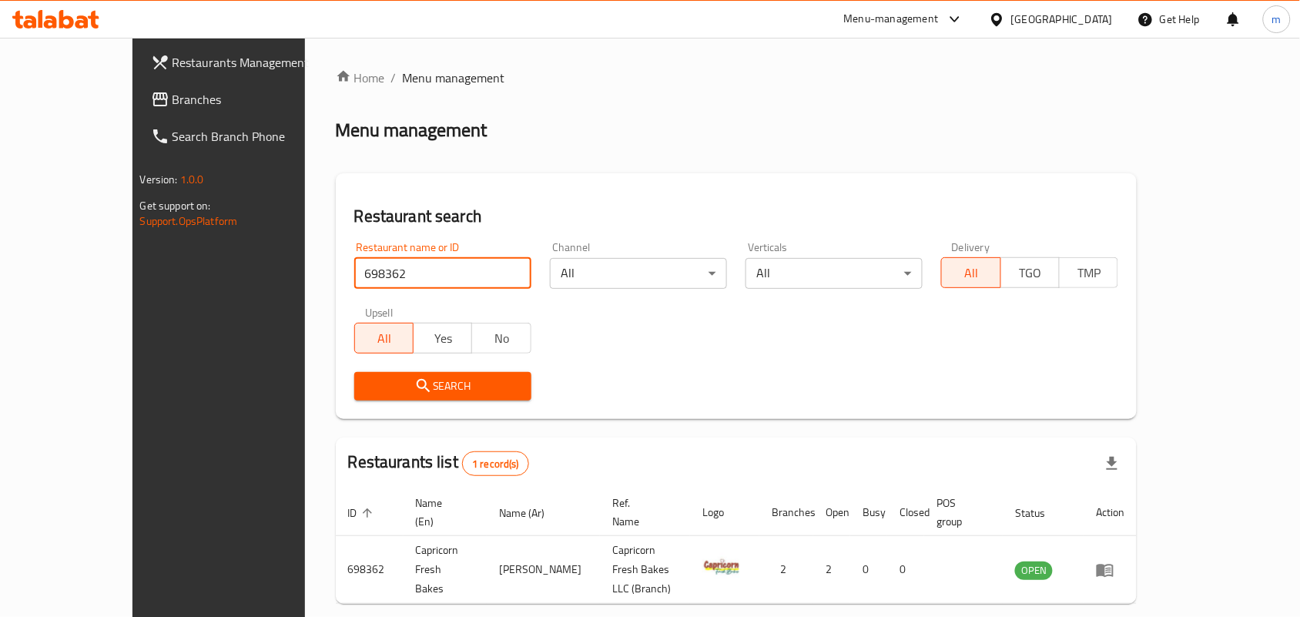
click at [173, 106] on span "Branches" at bounding box center [255, 99] width 165 height 18
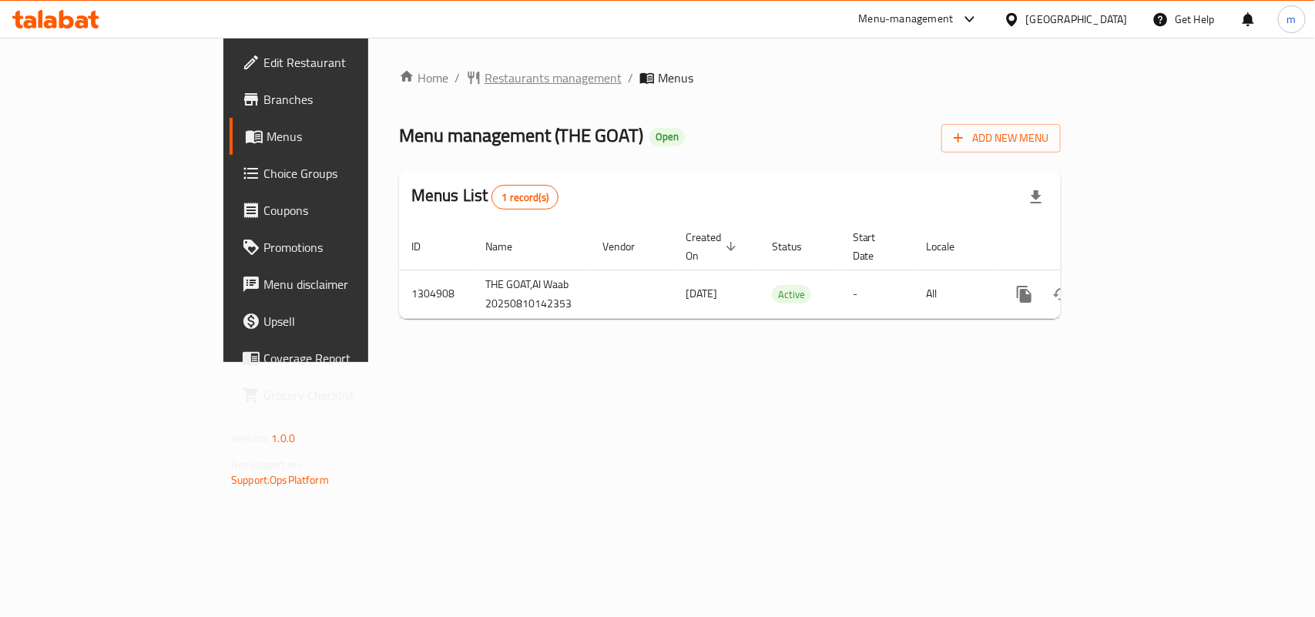
click at [484, 75] on span "Restaurants management" at bounding box center [552, 78] width 137 height 18
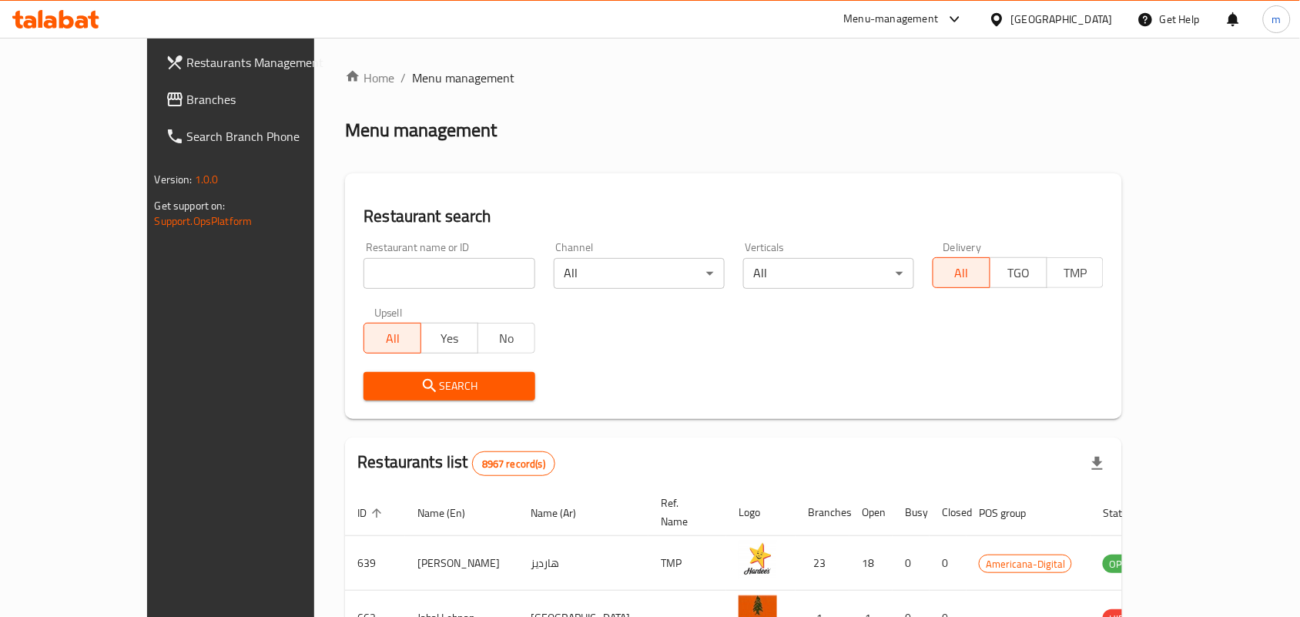
click at [380, 266] on input "search" at bounding box center [449, 273] width 171 height 31
paste input "703479"
type input "703479"
click button "Search" at bounding box center [449, 386] width 171 height 28
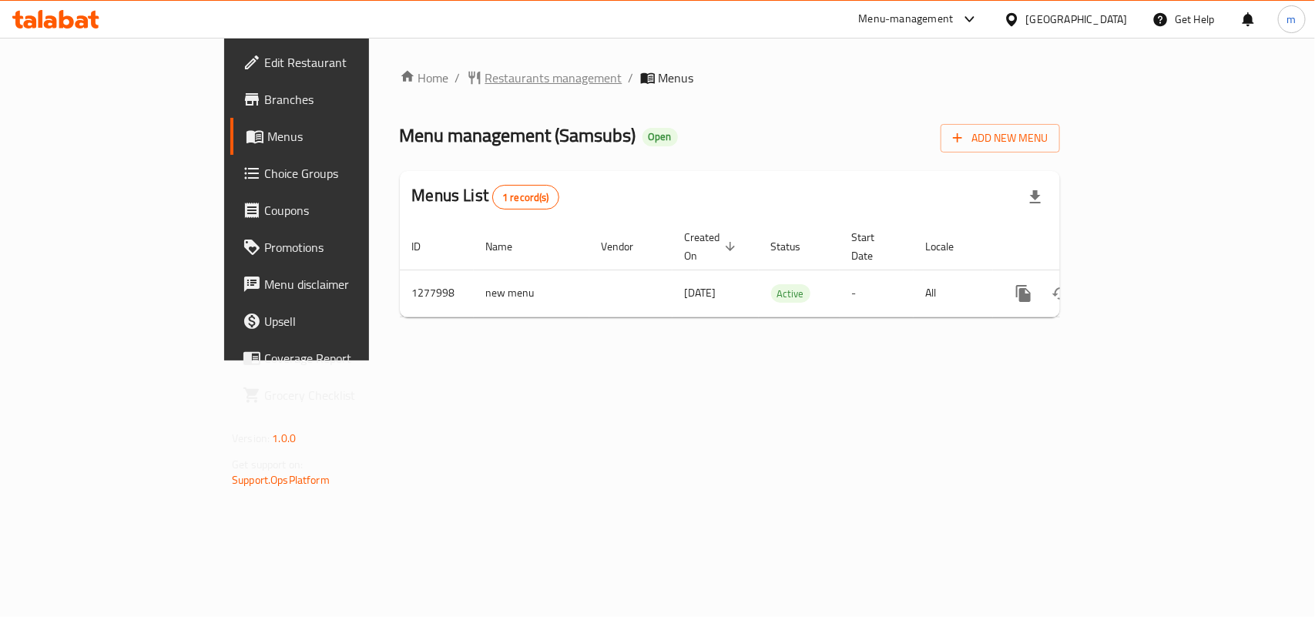
click at [485, 82] on span "Restaurants management" at bounding box center [553, 78] width 137 height 18
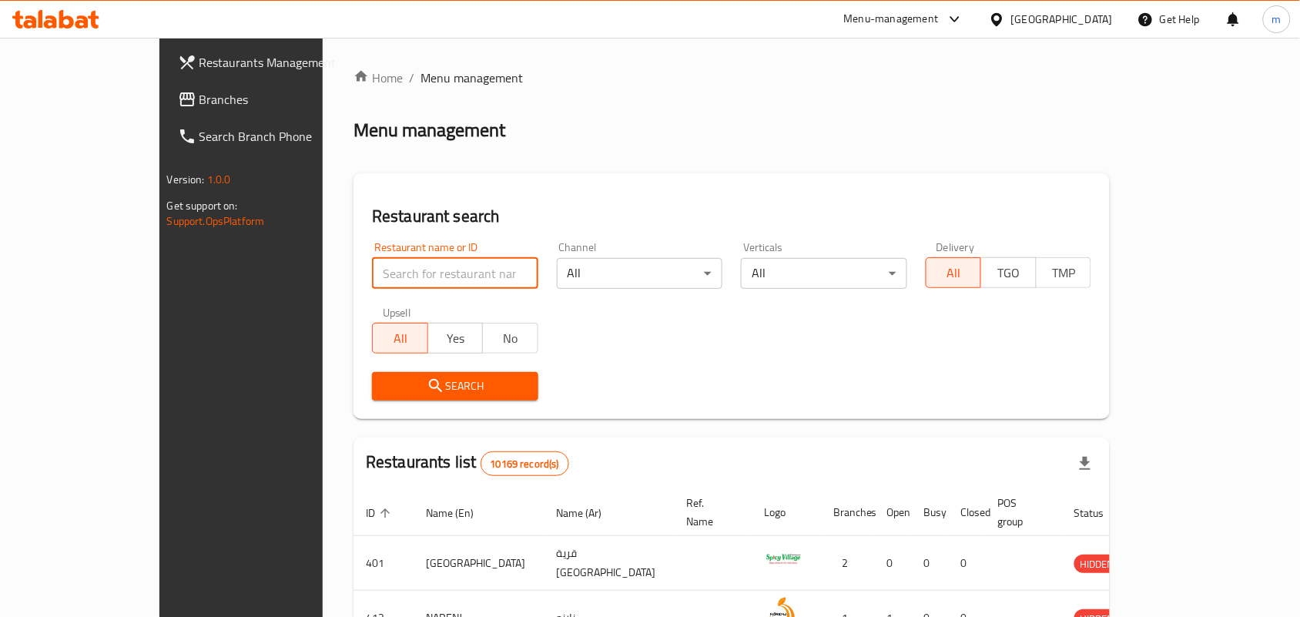
click at [389, 272] on input "search" at bounding box center [455, 273] width 166 height 31
paste input "692736"
type input "692736"
click button "Search" at bounding box center [455, 386] width 166 height 28
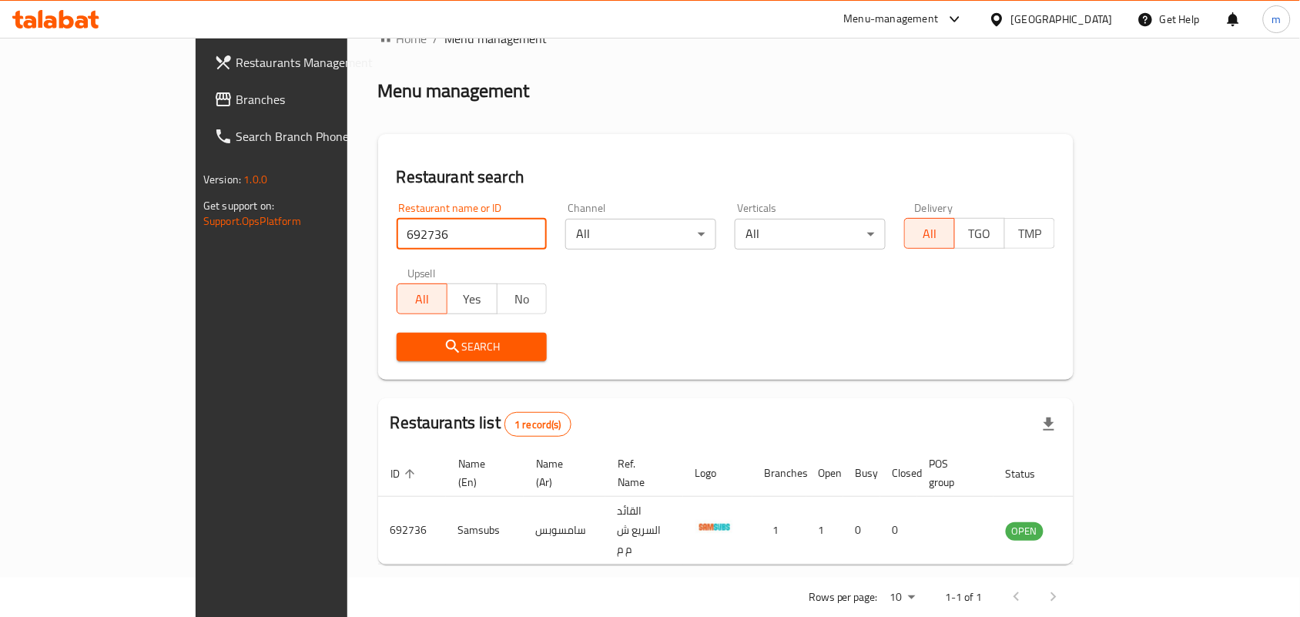
scroll to position [40, 0]
click at [236, 104] on span "Branches" at bounding box center [318, 99] width 165 height 18
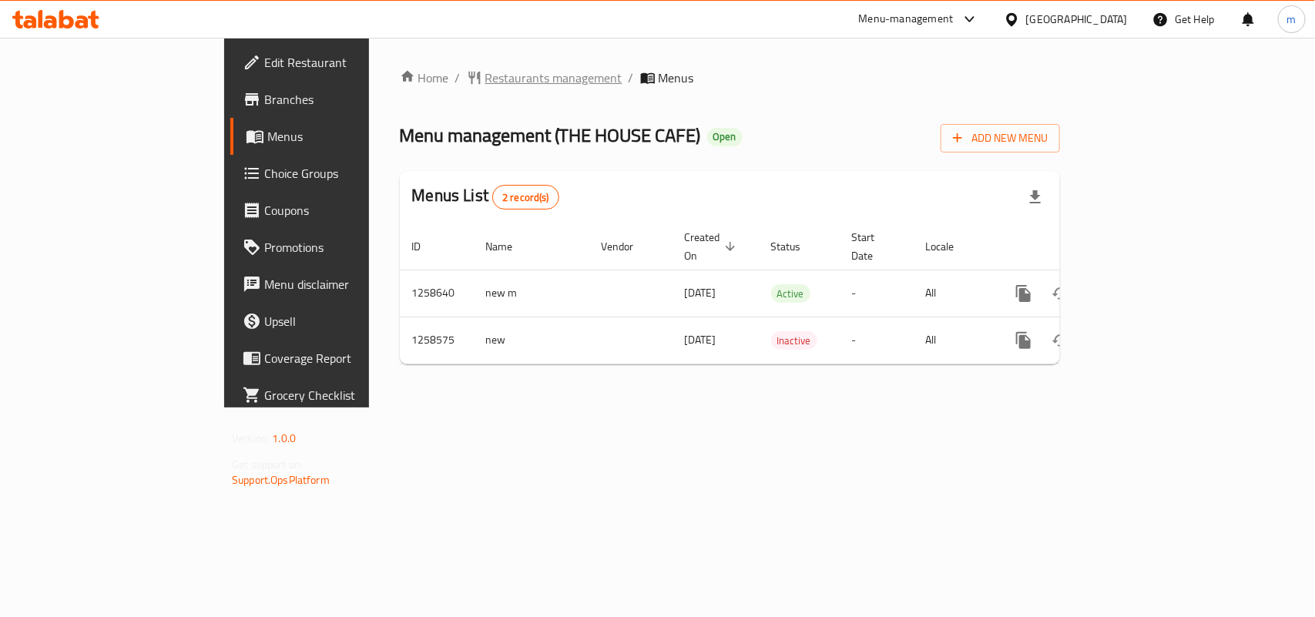
click at [485, 79] on span "Restaurants management" at bounding box center [553, 78] width 137 height 18
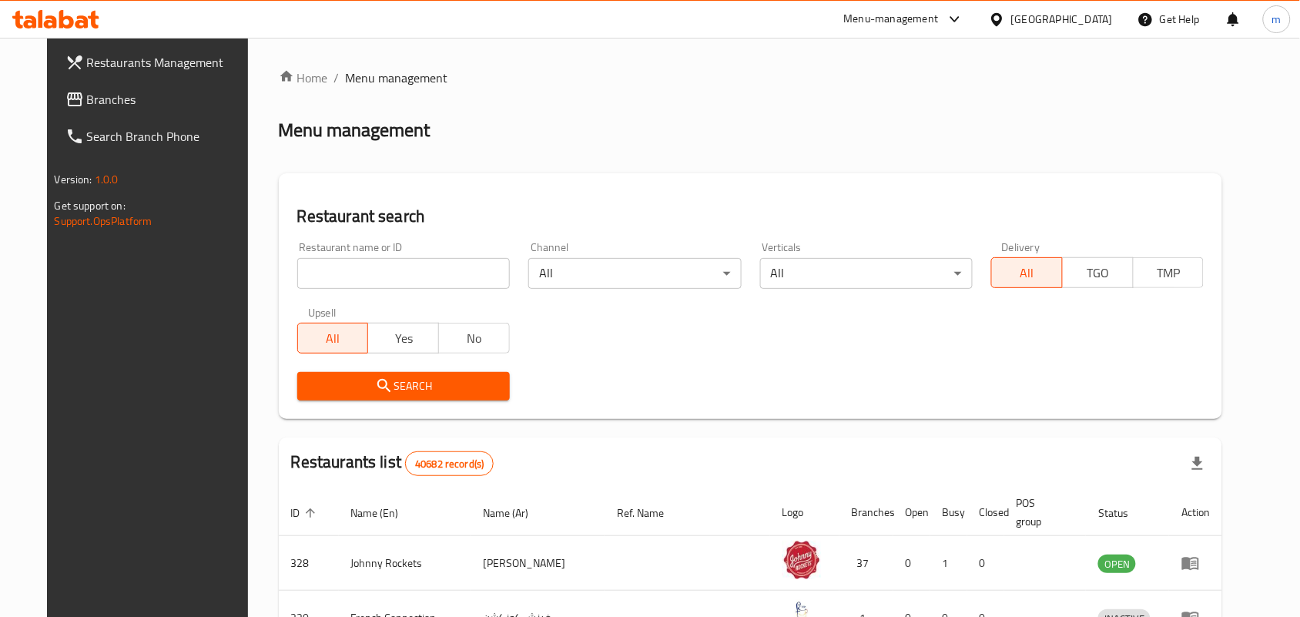
click at [367, 273] on input "search" at bounding box center [403, 273] width 213 height 31
paste input "683893"
type input "683893"
click button "Search" at bounding box center [403, 386] width 213 height 28
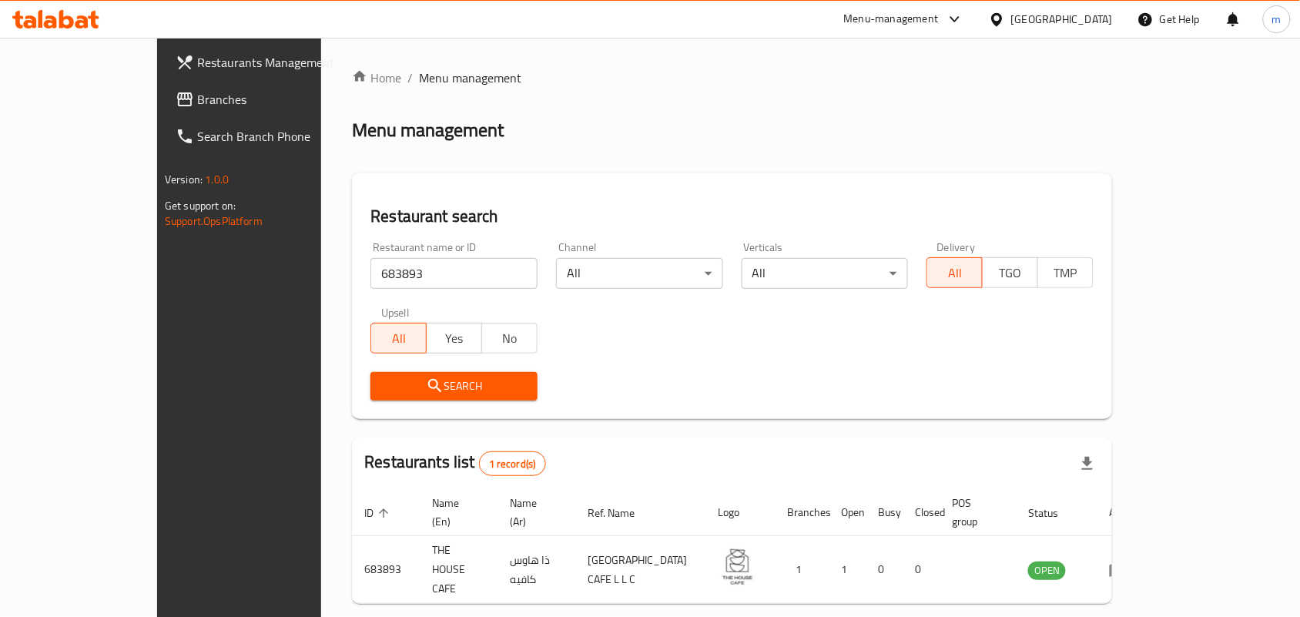
click at [197, 99] on span "Branches" at bounding box center [279, 99] width 165 height 18
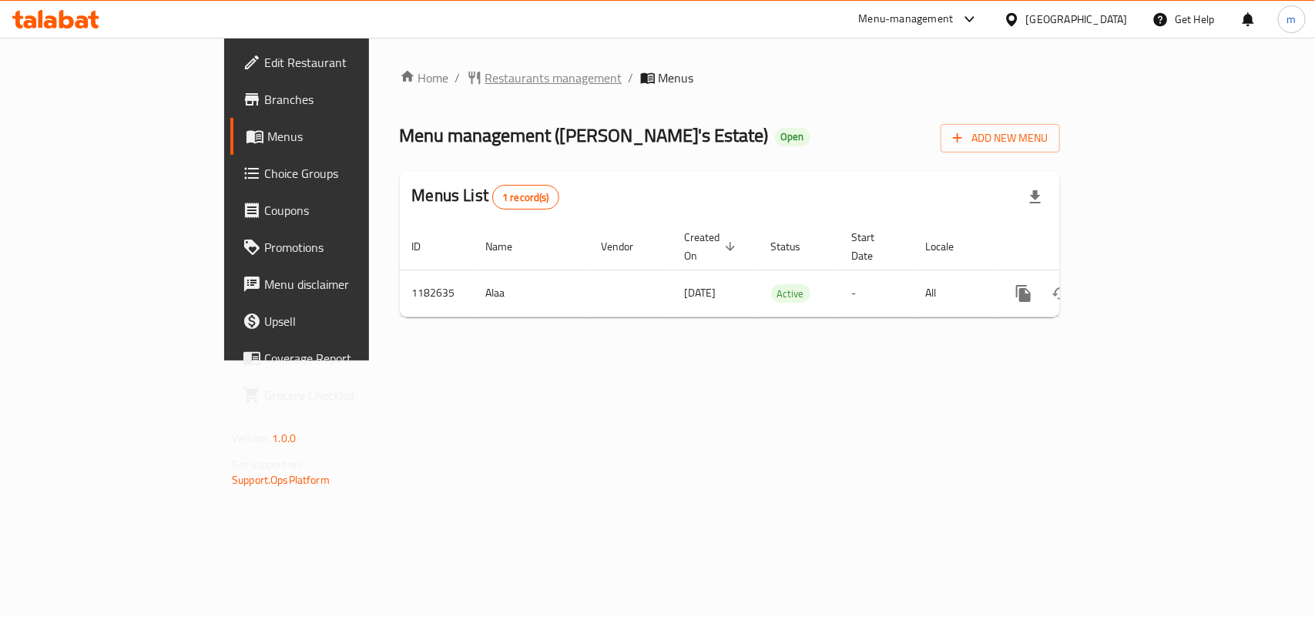
click at [485, 71] on span "Restaurants management" at bounding box center [553, 78] width 137 height 18
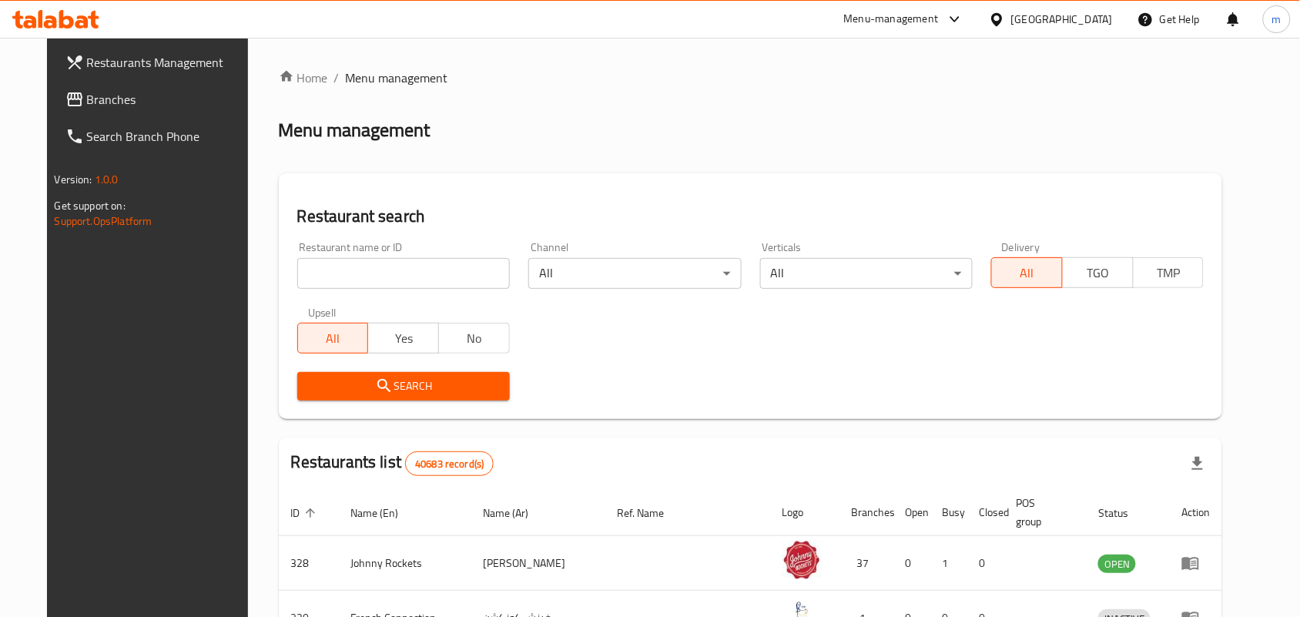
click at [364, 295] on div "Restaurant name or ID Restaurant name or ID" at bounding box center [403, 265] width 231 height 65
click at [376, 283] on input "search" at bounding box center [403, 273] width 213 height 31
paste input "666163"
type input "666163"
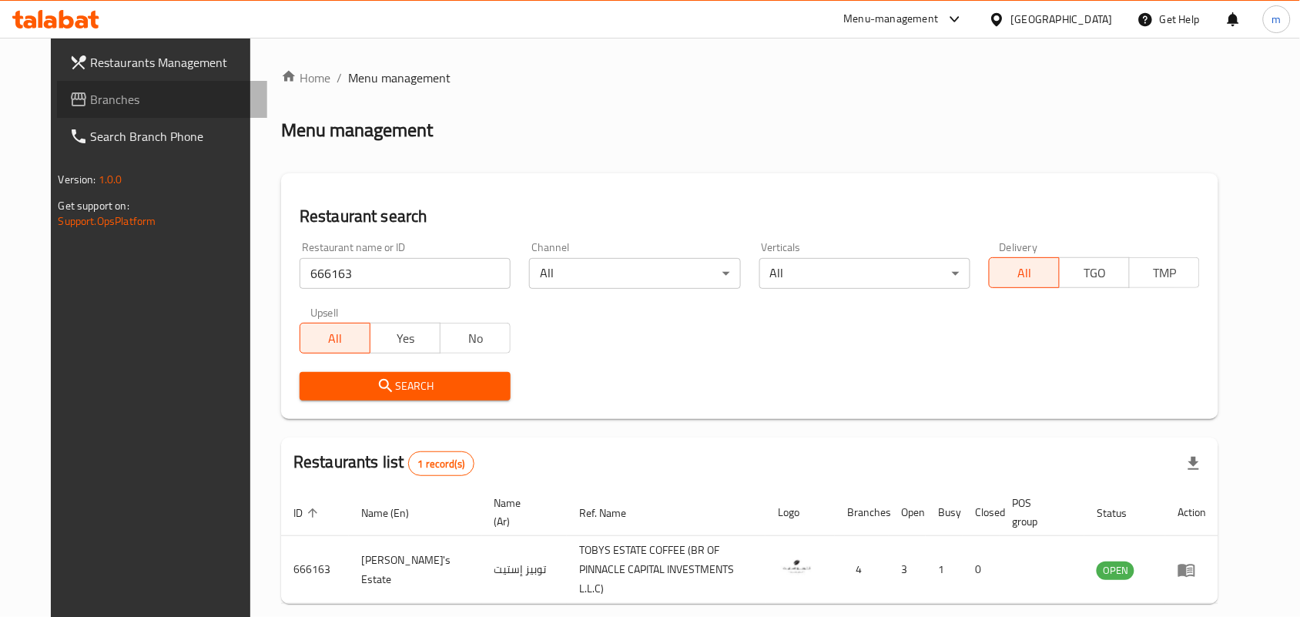
click at [91, 92] on span "Branches" at bounding box center [173, 99] width 165 height 18
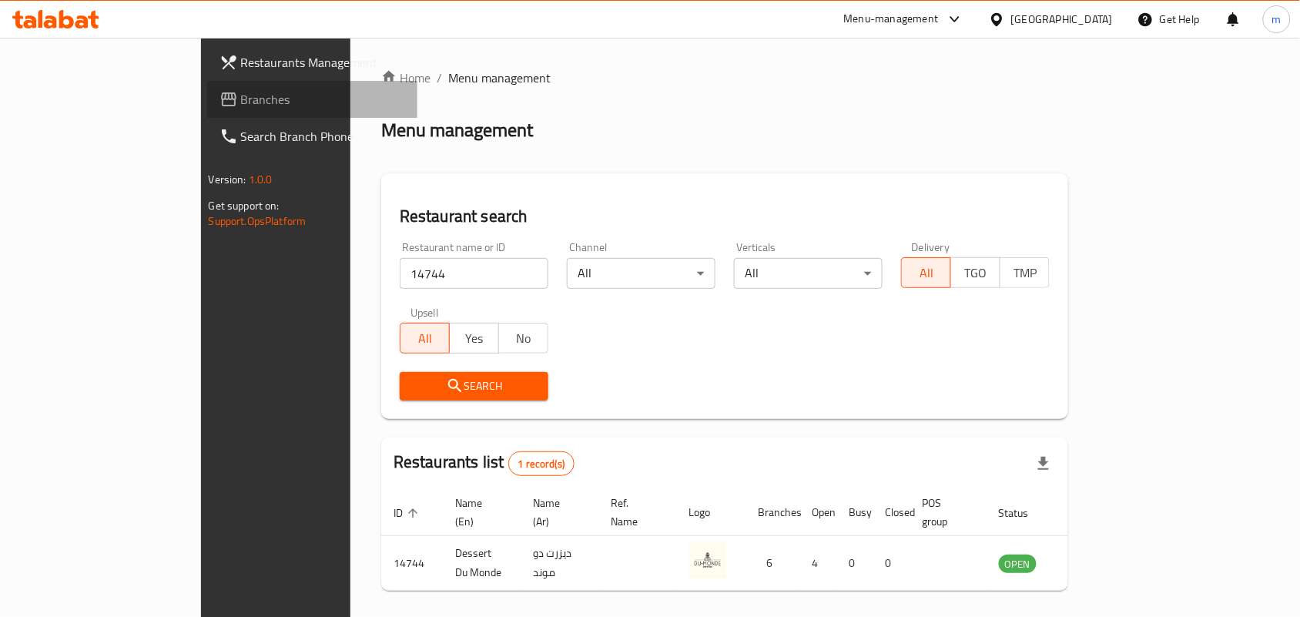
click at [241, 95] on span "Branches" at bounding box center [323, 99] width 165 height 18
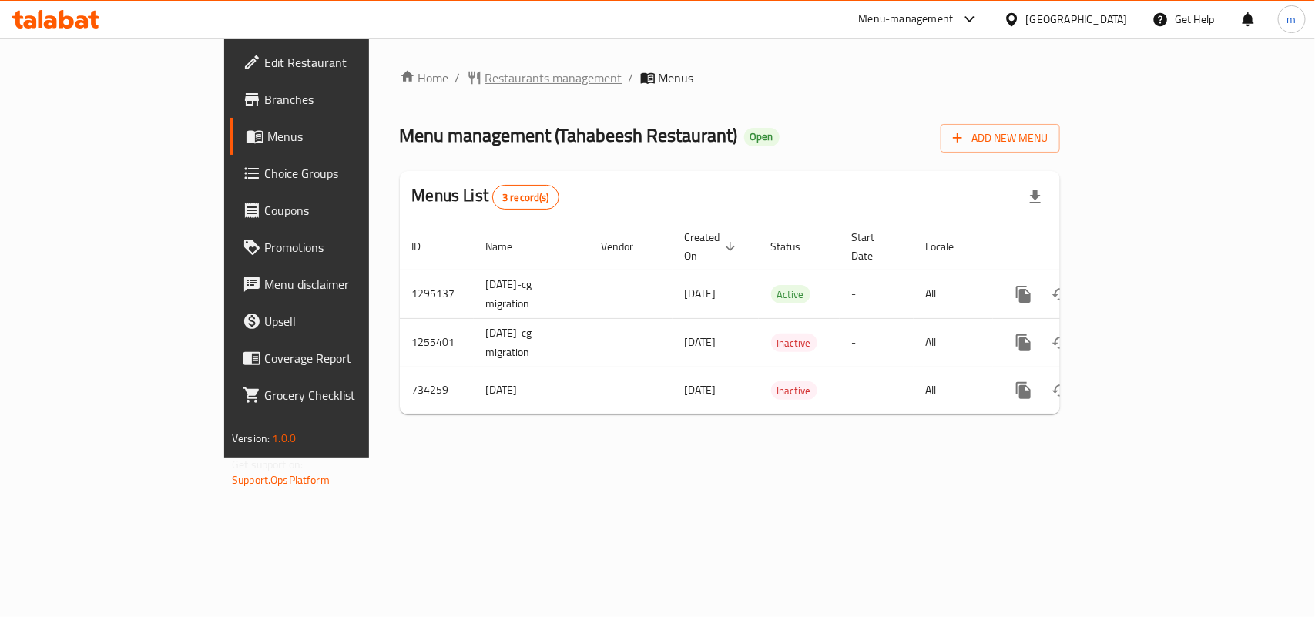
click at [485, 72] on span "Restaurants management" at bounding box center [553, 78] width 137 height 18
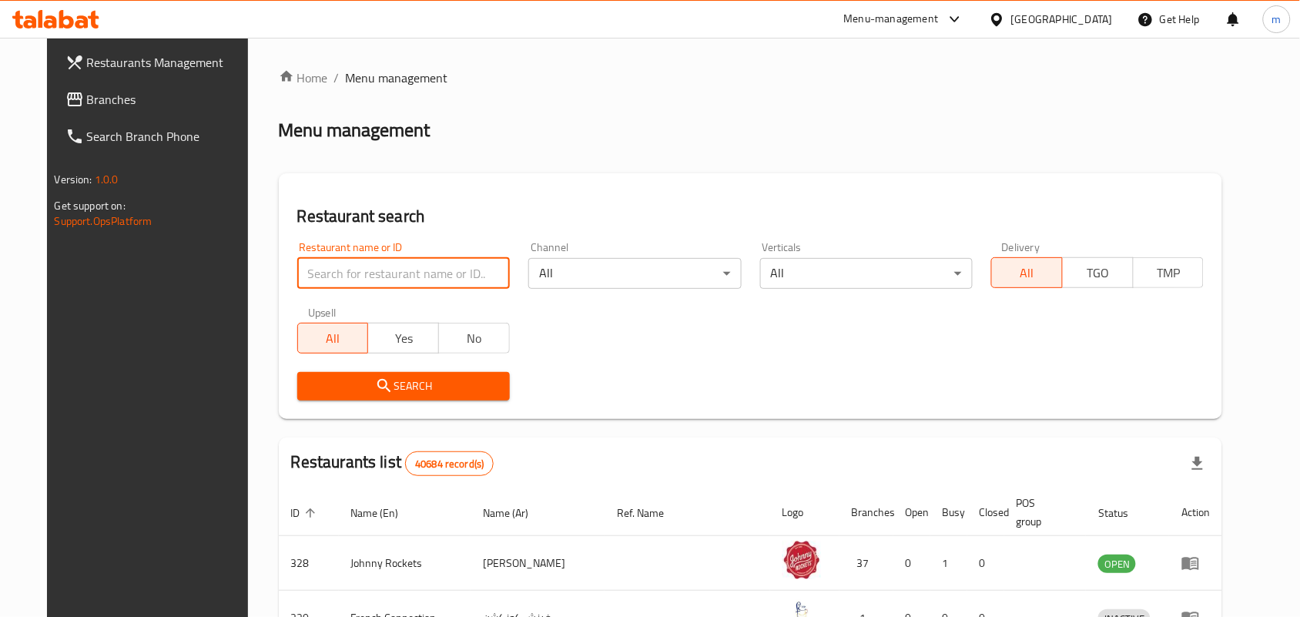
click at [393, 268] on input "search" at bounding box center [403, 273] width 213 height 31
paste input "647006"
type input "647006"
click button "Search" at bounding box center [403, 386] width 213 height 28
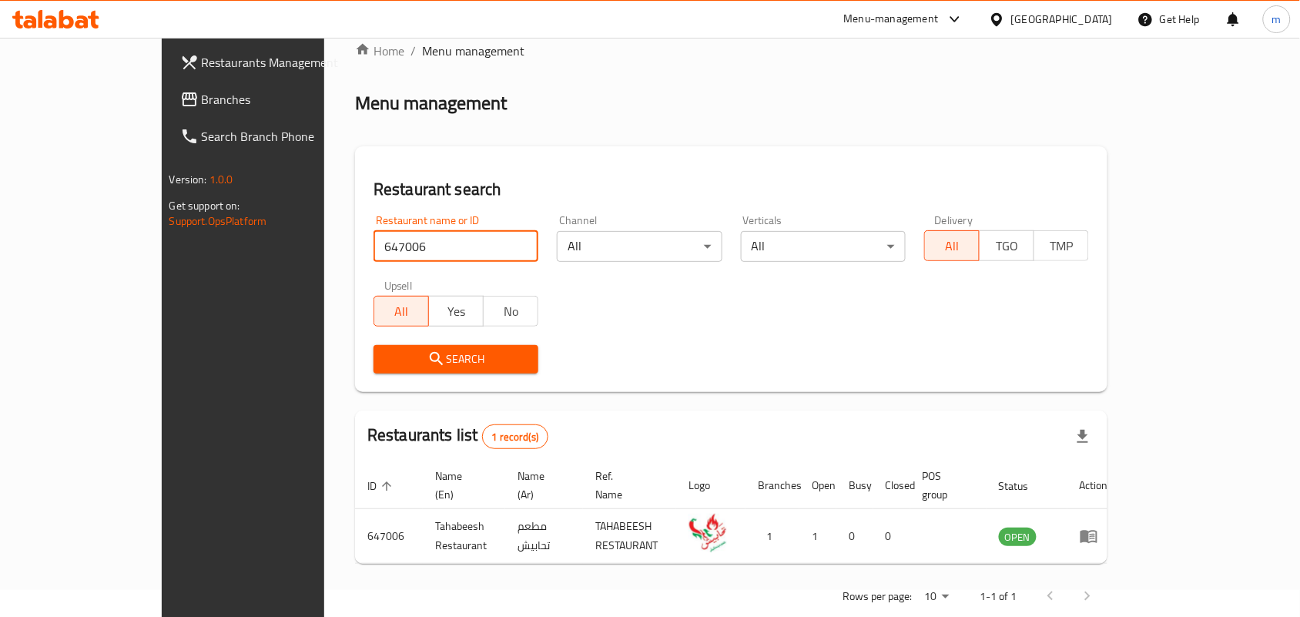
scroll to position [40, 0]
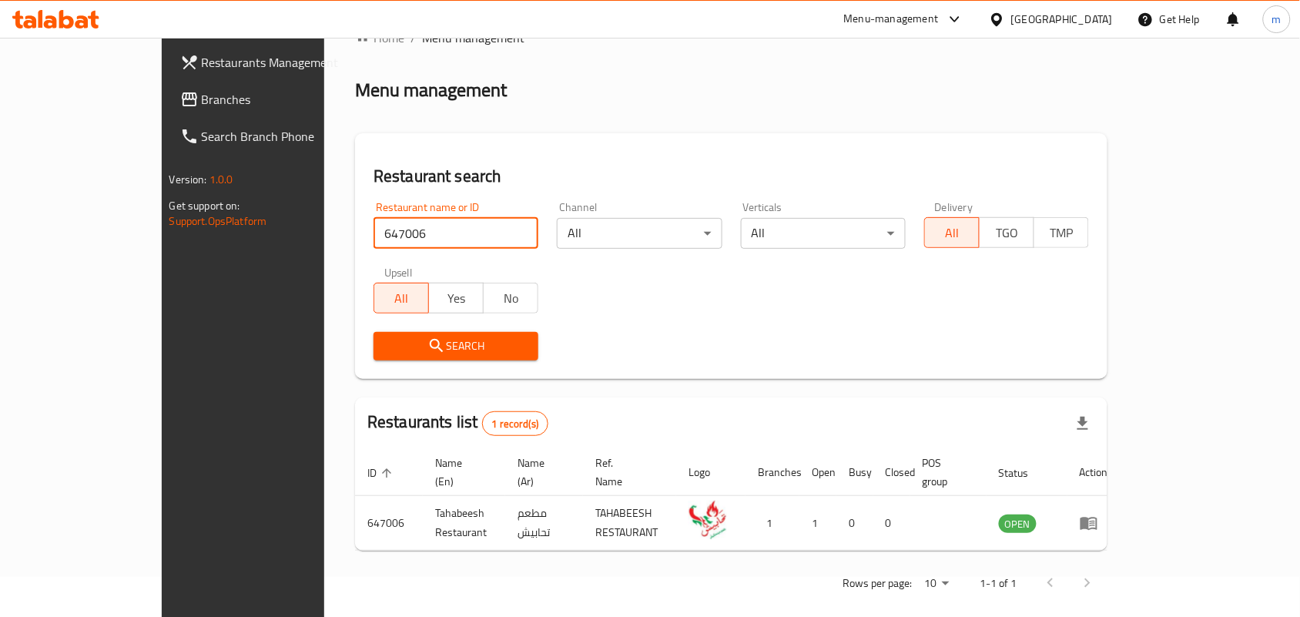
click at [202, 101] on span "Branches" at bounding box center [284, 99] width 165 height 18
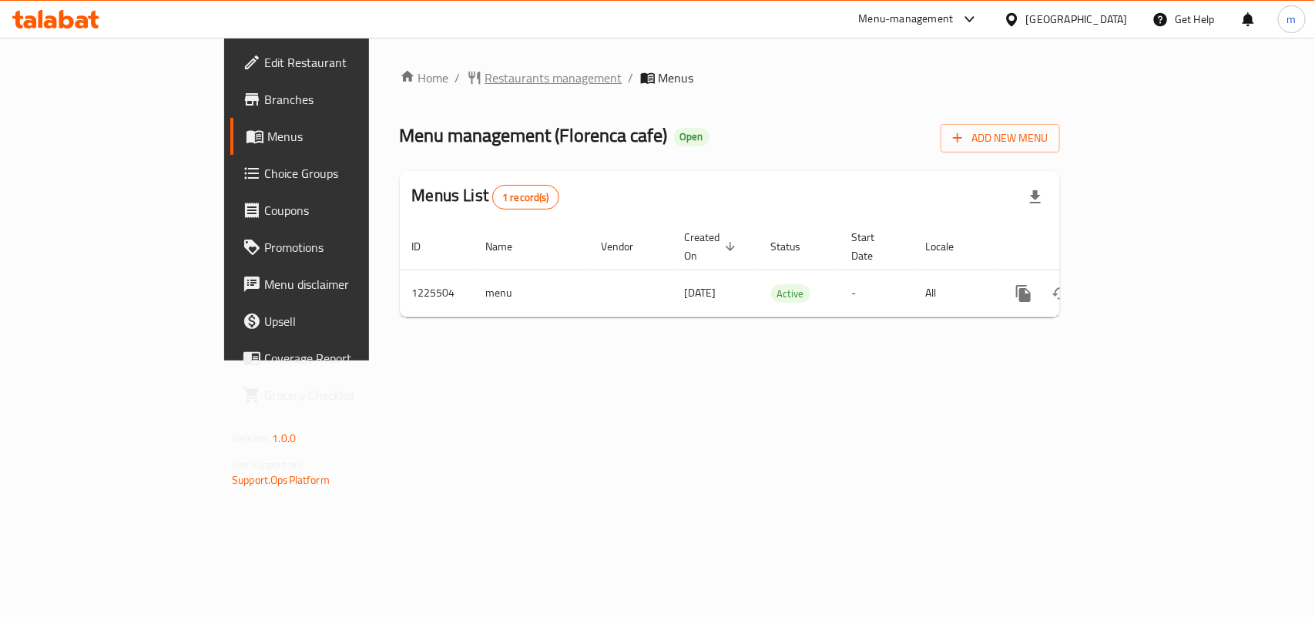
click at [485, 87] on span "Restaurants management" at bounding box center [553, 78] width 137 height 18
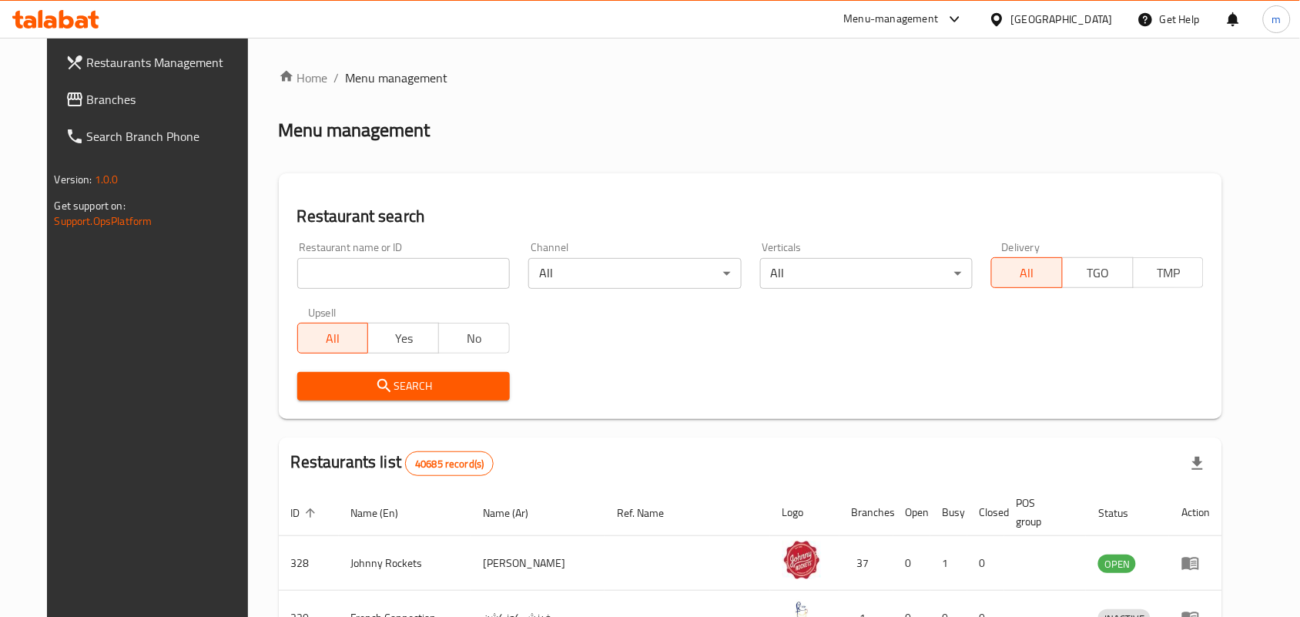
click at [374, 278] on input "search" at bounding box center [403, 273] width 213 height 31
paste input "675376"
type input "675376"
click button "Search" at bounding box center [403, 386] width 213 height 28
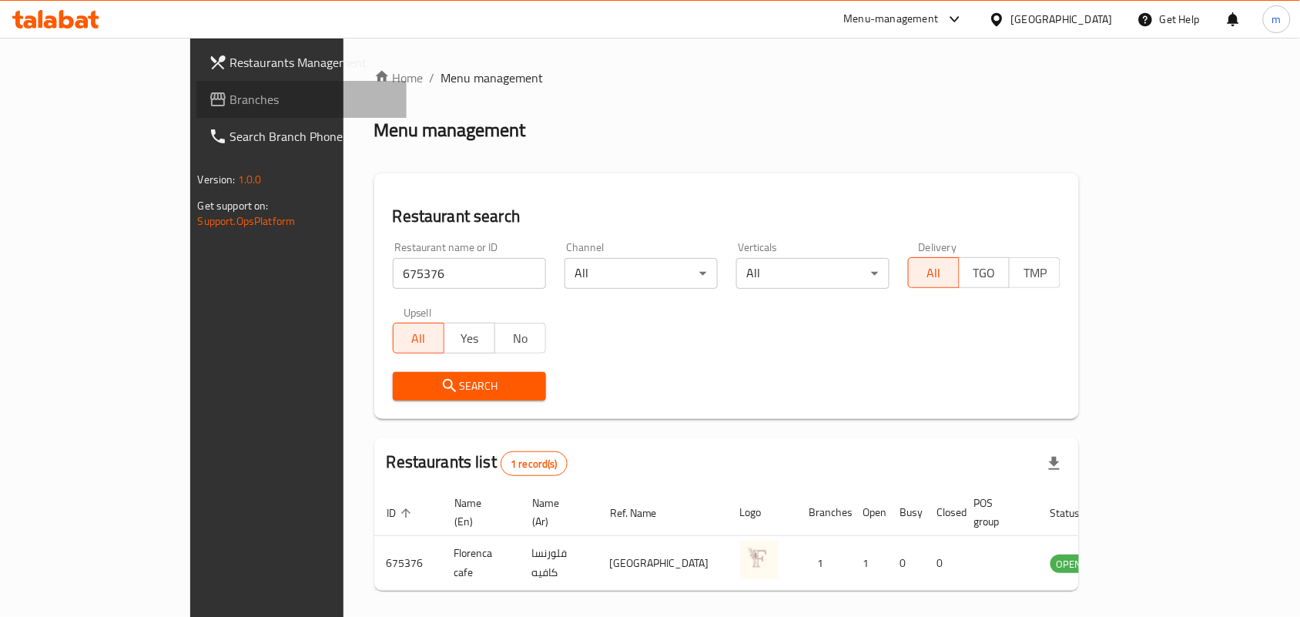
click at [230, 91] on span "Branches" at bounding box center [312, 99] width 165 height 18
